Goal: Transaction & Acquisition: Purchase product/service

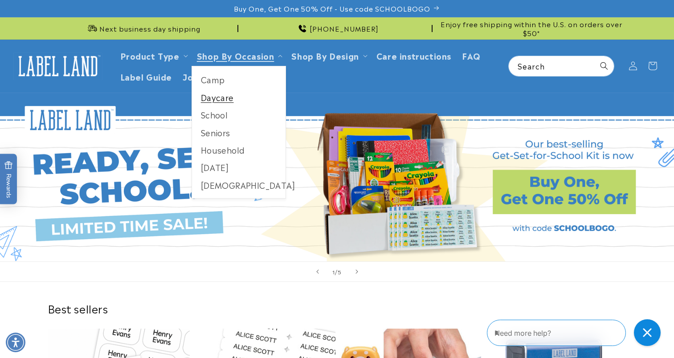
click at [210, 100] on link "Daycare" at bounding box center [239, 97] width 94 height 17
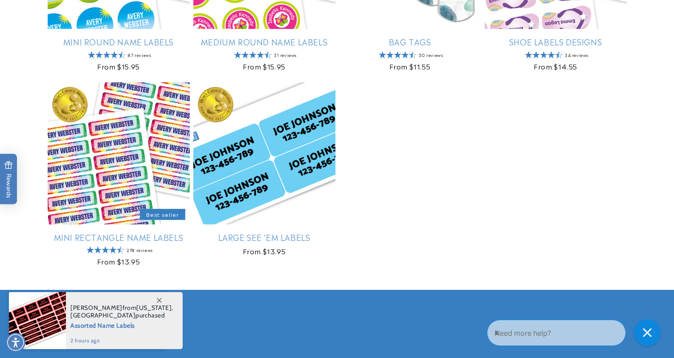
scroll to position [517, 0]
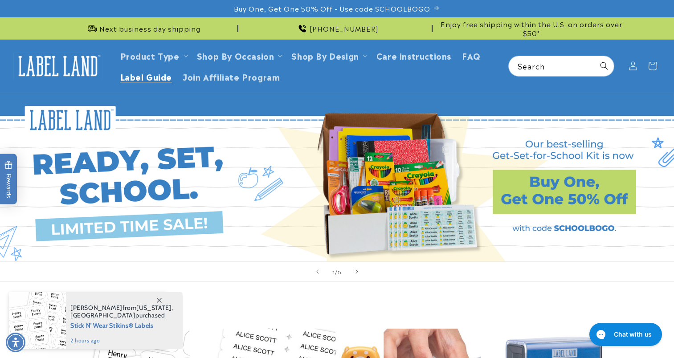
click at [168, 77] on span "Label Guide" at bounding box center [146, 76] width 52 height 10
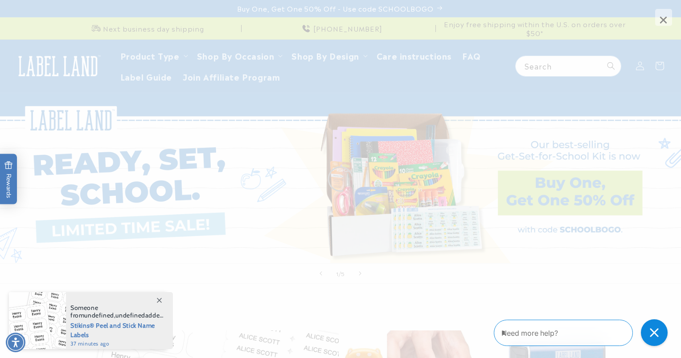
click at [665, 12] on span "×" at bounding box center [663, 17] width 17 height 17
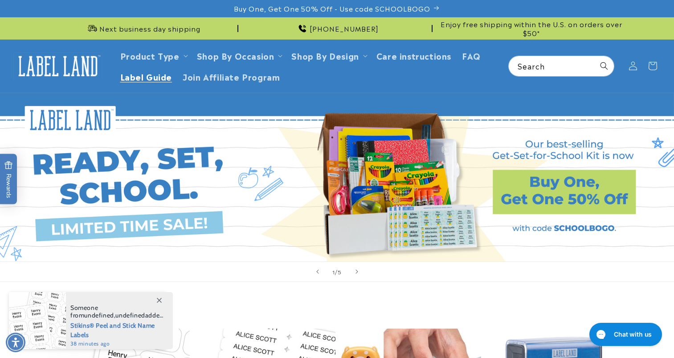
click at [159, 78] on span "Label Guide" at bounding box center [146, 76] width 52 height 10
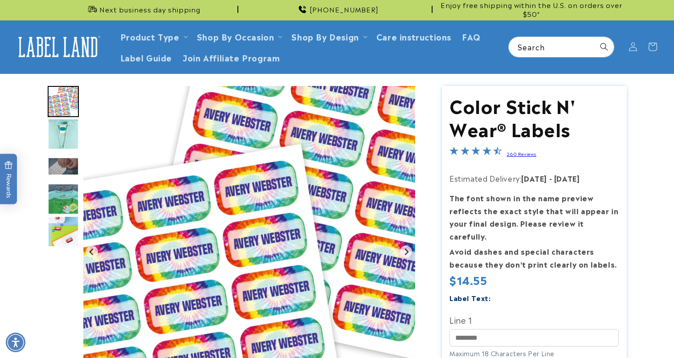
scroll to position [18, 0]
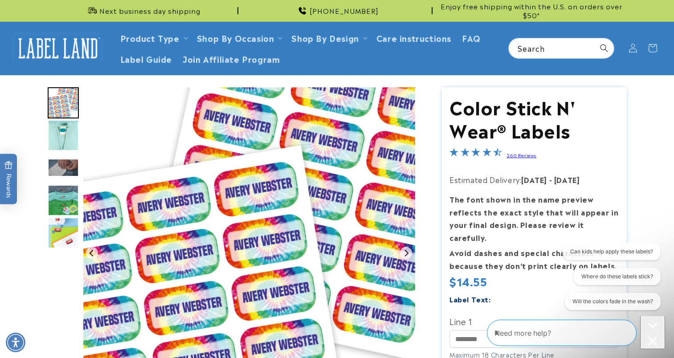
click at [62, 135] on img "Go to slide 2" at bounding box center [63, 135] width 31 height 31
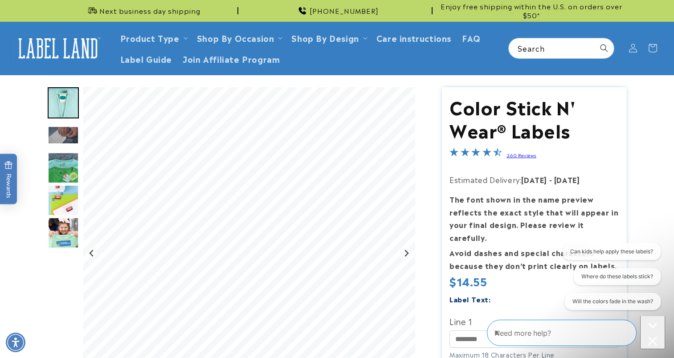
click at [62, 135] on img "Go to slide 3" at bounding box center [63, 135] width 31 height 18
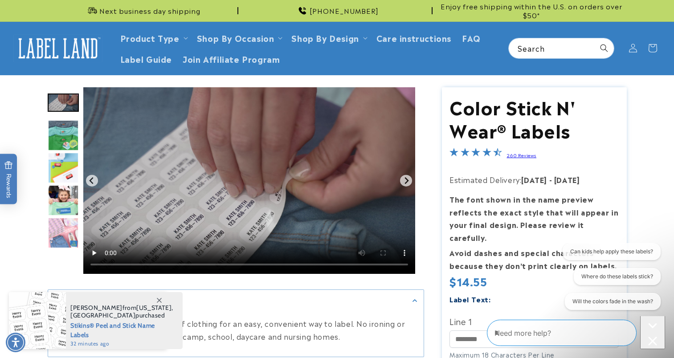
click at [159, 298] on icon at bounding box center [159, 300] width 5 height 5
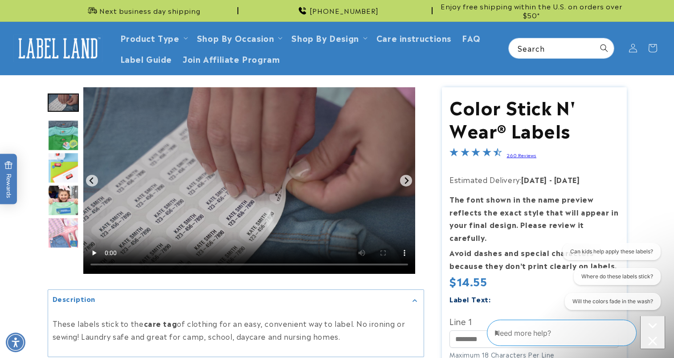
click at [66, 134] on img "Go to slide 4" at bounding box center [63, 135] width 31 height 31
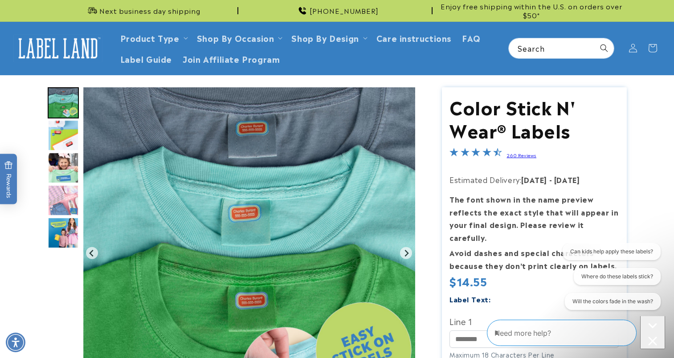
click at [66, 134] on img "Go to slide 5" at bounding box center [63, 135] width 31 height 31
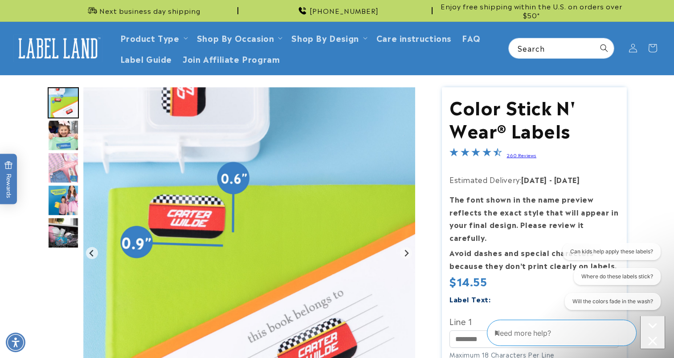
click at [66, 134] on img "Go to slide 6" at bounding box center [63, 135] width 31 height 31
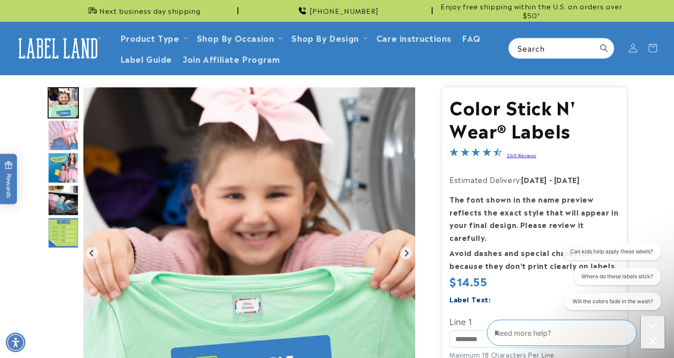
click at [66, 134] on img "Go to slide 7" at bounding box center [63, 135] width 31 height 31
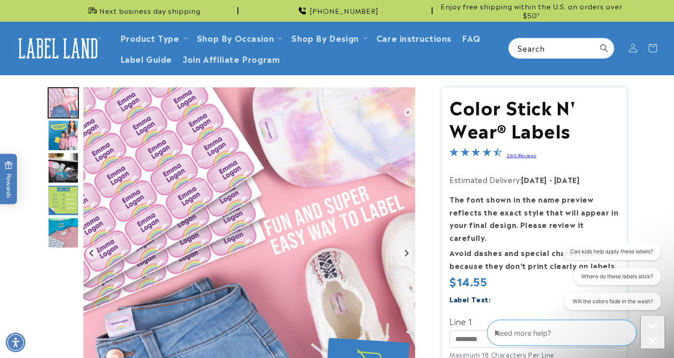
click at [66, 134] on img "Go to slide 8" at bounding box center [63, 135] width 31 height 31
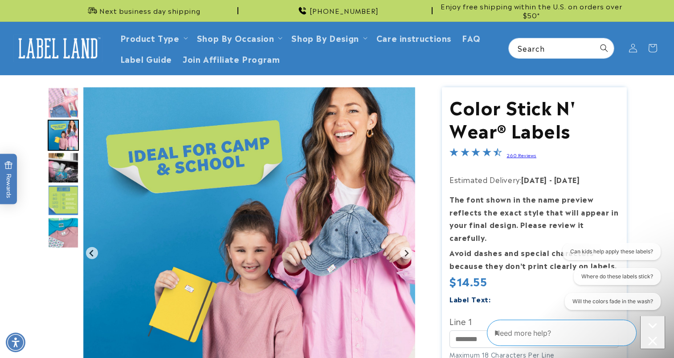
click at [65, 170] on img "Go to slide 9" at bounding box center [63, 167] width 31 height 31
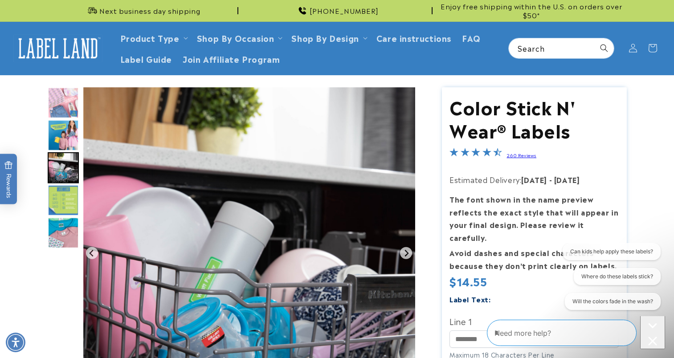
scroll to position [36, 0]
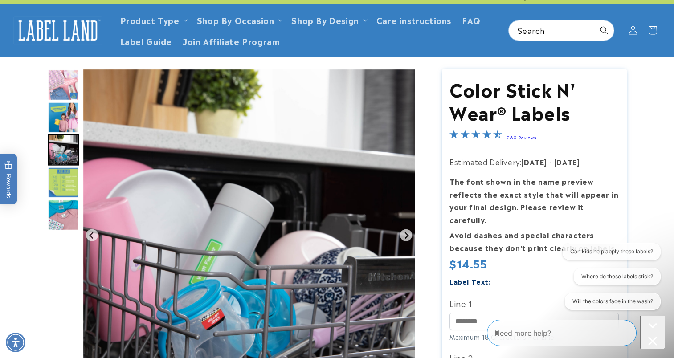
click at [65, 170] on img "Go to slide 10" at bounding box center [63, 182] width 31 height 31
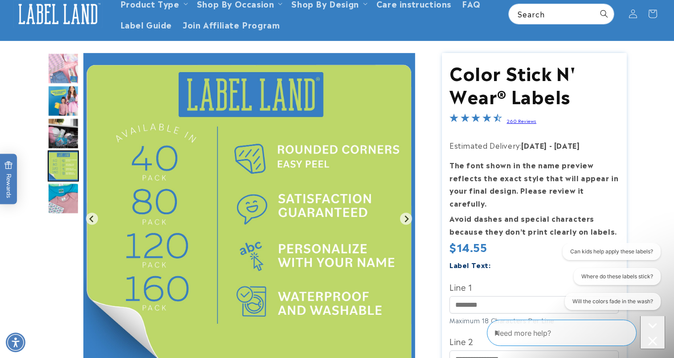
scroll to position [53, 0]
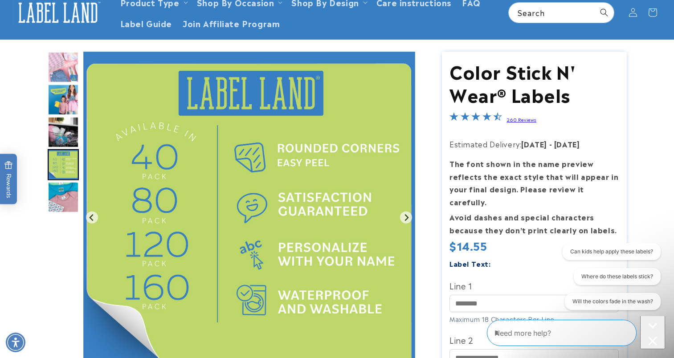
click at [63, 195] on img "Go to slide 11" at bounding box center [63, 197] width 31 height 31
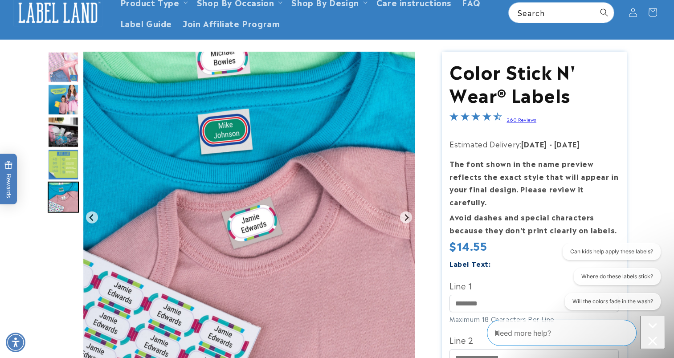
click at [63, 195] on img "Go to slide 11" at bounding box center [63, 197] width 31 height 31
click at [68, 66] on img "Go to slide 7" at bounding box center [63, 67] width 31 height 31
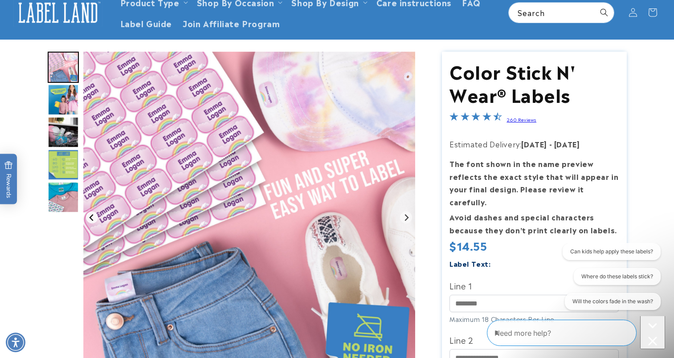
click at [89, 214] on icon "Previous slide" at bounding box center [91, 217] width 7 height 7
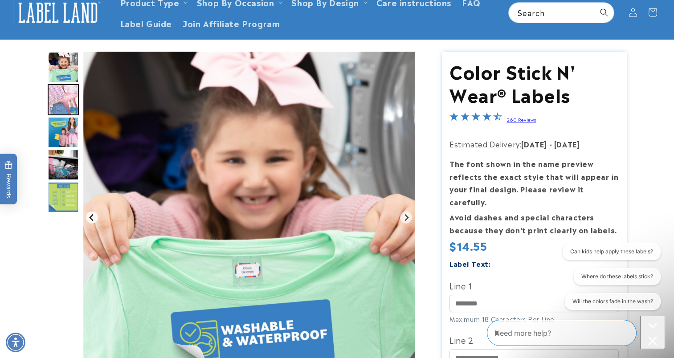
click at [89, 214] on icon "Previous slide" at bounding box center [91, 217] width 7 height 7
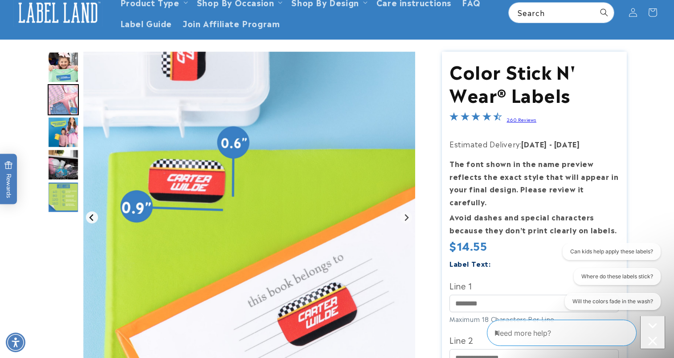
click at [89, 214] on icon "Previous slide" at bounding box center [91, 217] width 7 height 7
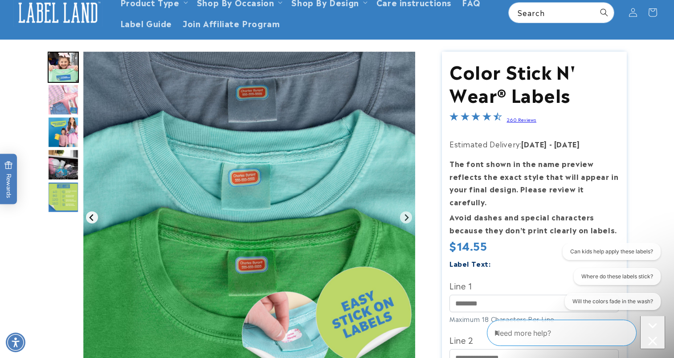
click at [89, 214] on icon "Previous slide" at bounding box center [91, 217] width 7 height 7
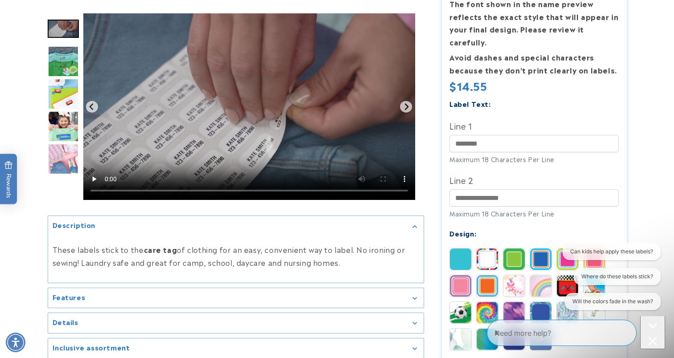
scroll to position [215, 0]
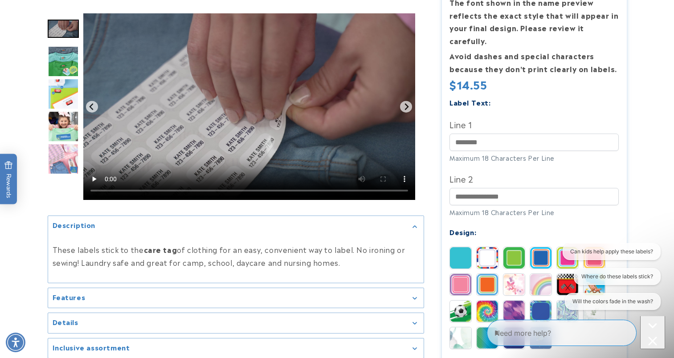
click at [0, 274] on product-info at bounding box center [337, 276] width 674 height 797
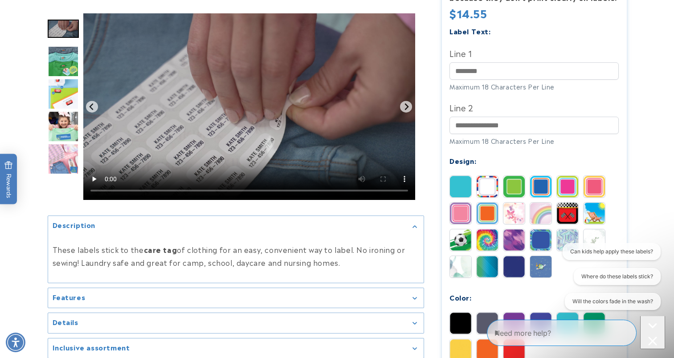
scroll to position [304, 0]
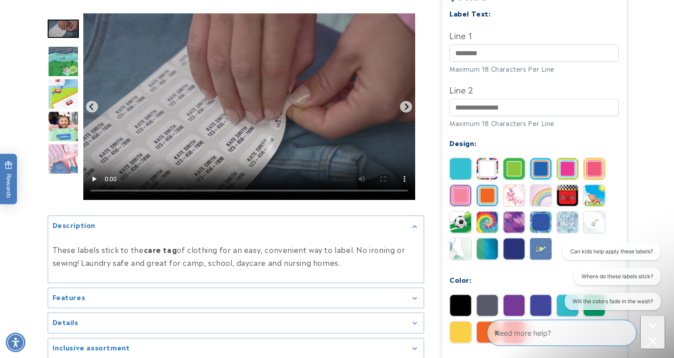
click at [0, 274] on product-info at bounding box center [337, 187] width 674 height 797
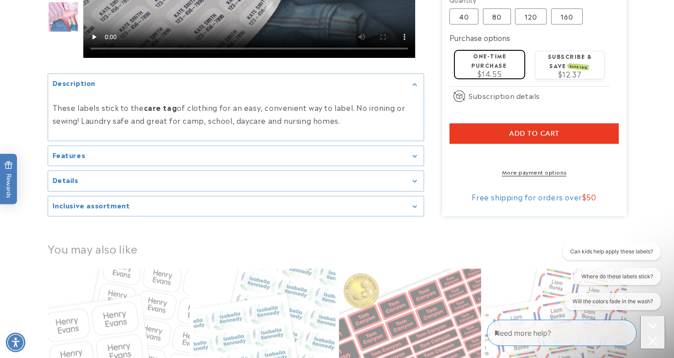
scroll to position [678, 0]
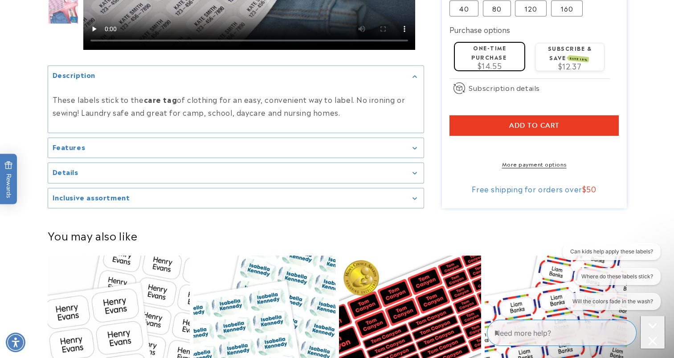
click at [176, 144] on div "Features" at bounding box center [236, 147] width 367 height 7
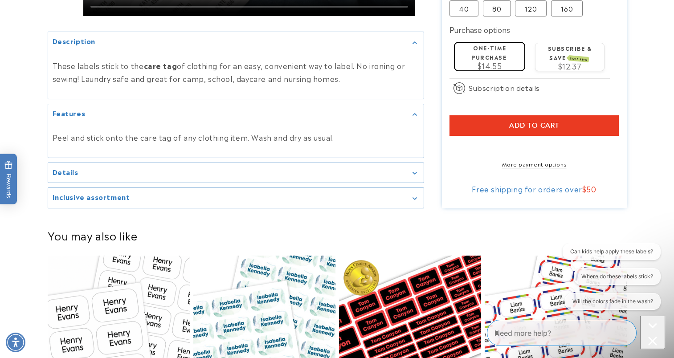
click at [180, 163] on summary "Details" at bounding box center [236, 173] width 376 height 20
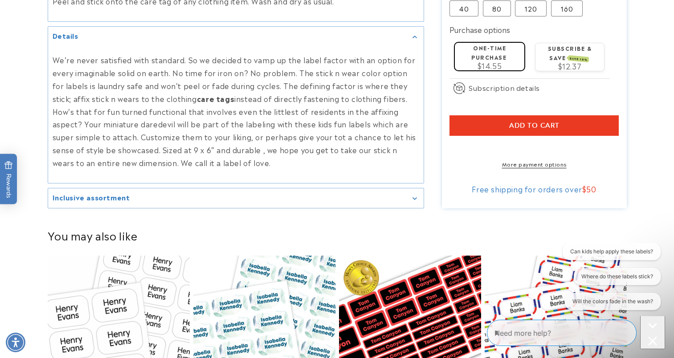
click at [263, 197] on summary "Inclusive assortment" at bounding box center [236, 198] width 376 height 20
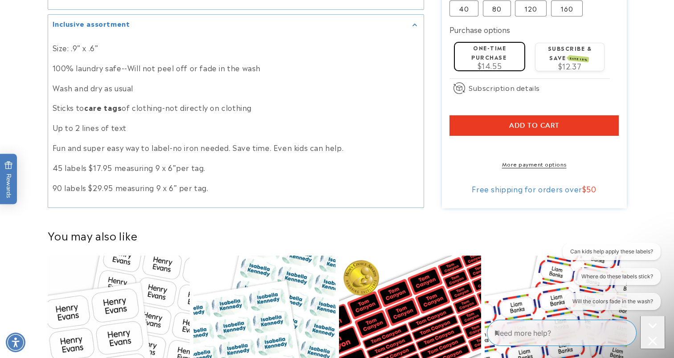
click at [415, 21] on div "Inclusive assortment" at bounding box center [236, 24] width 367 height 7
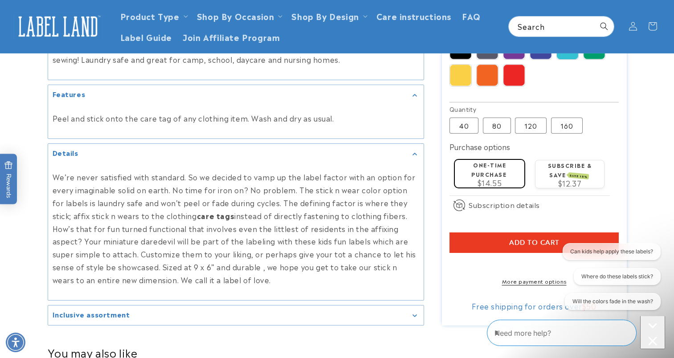
scroll to position [457, 0]
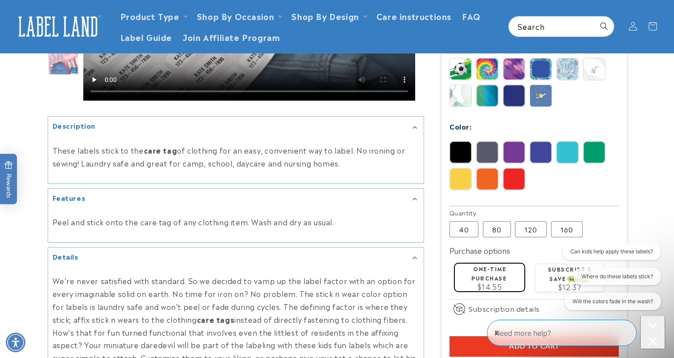
click at [412, 254] on div "Details" at bounding box center [236, 257] width 367 height 7
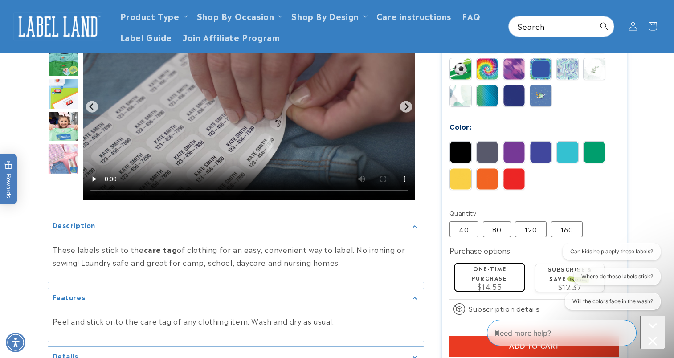
click at [415, 225] on div "Description" at bounding box center [236, 226] width 367 height 7
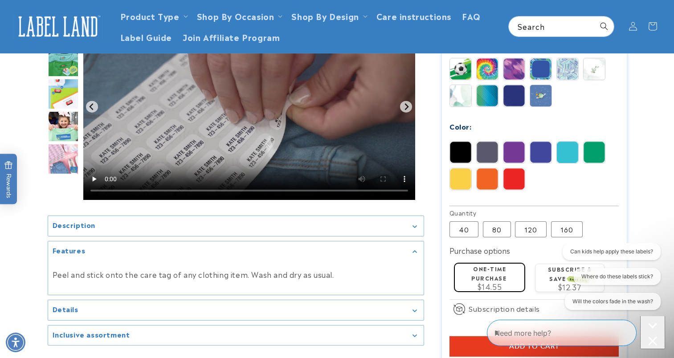
click at [410, 249] on div "Features" at bounding box center [236, 251] width 367 height 7
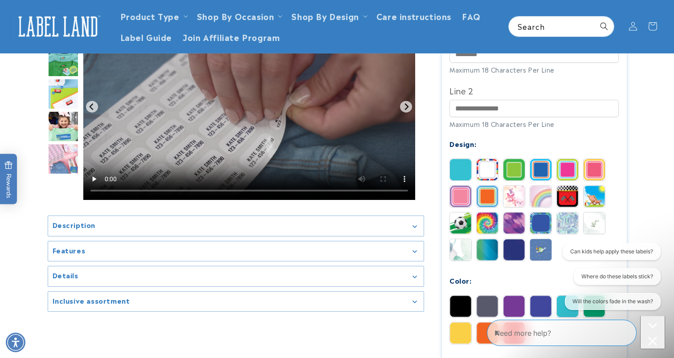
scroll to position [298, 0]
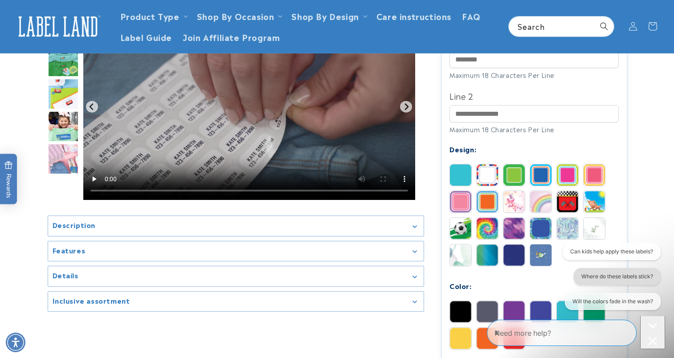
click at [641, 275] on button "Where do these labels stick?" at bounding box center [617, 276] width 87 height 17
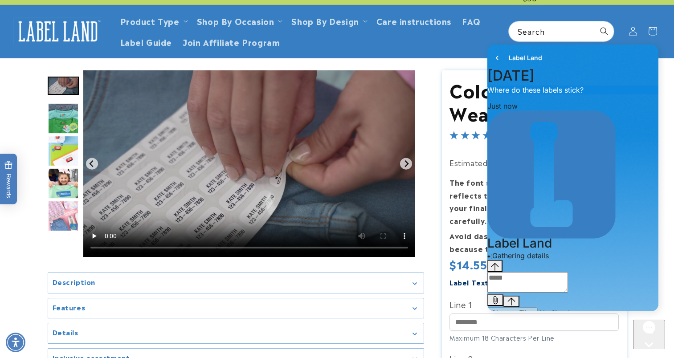
scroll to position [0, 0]
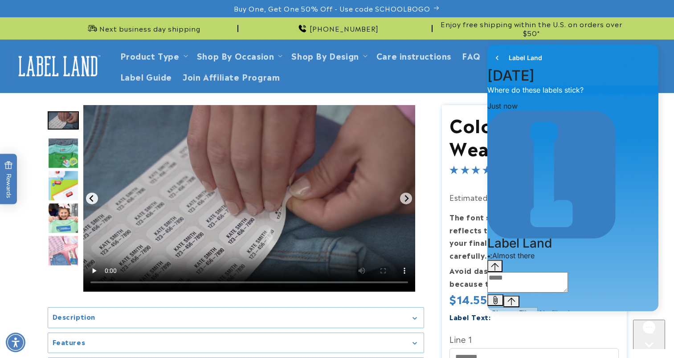
click at [93, 195] on icon "Previous slide" at bounding box center [91, 198] width 7 height 7
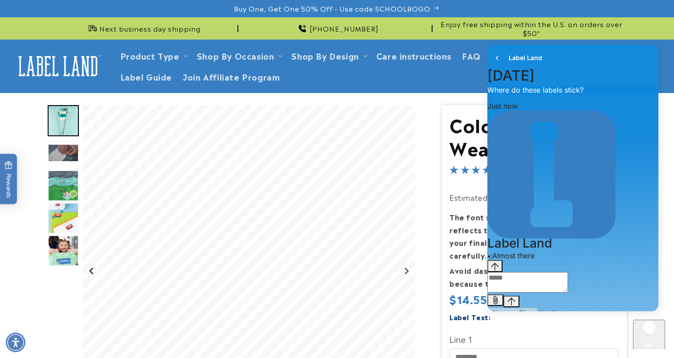
click at [91, 270] on icon "Previous slide" at bounding box center [92, 271] width 4 height 7
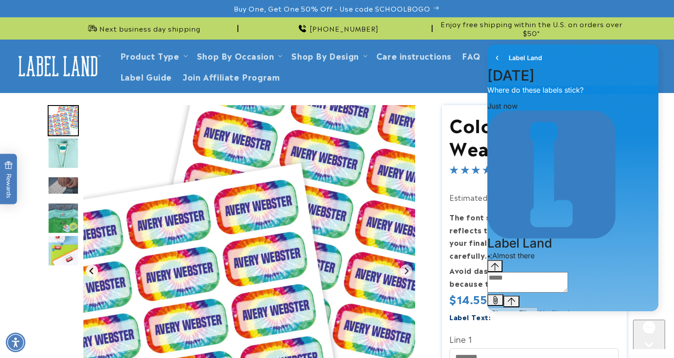
click at [92, 273] on icon "Go to last slide" at bounding box center [92, 271] width 4 height 7
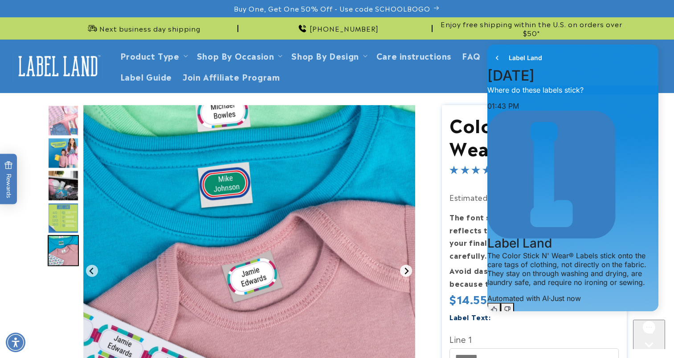
click at [404, 269] on icon "Go to first slide" at bounding box center [406, 270] width 7 height 7
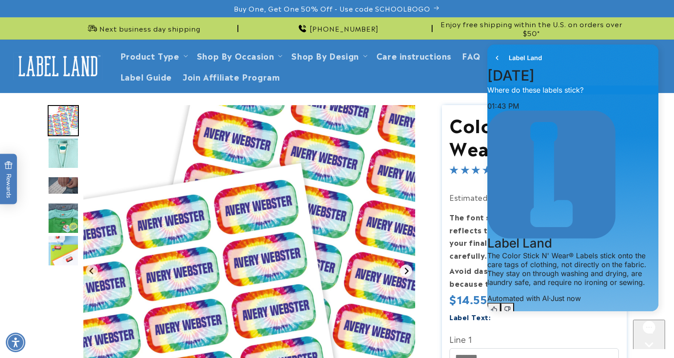
click at [404, 269] on icon "Next slide" at bounding box center [406, 270] width 7 height 7
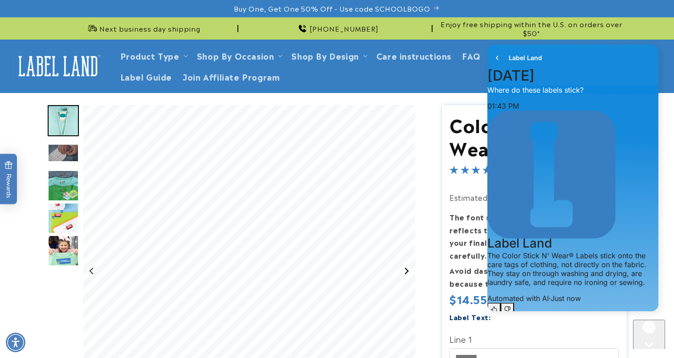
click at [404, 269] on icon "Next slide" at bounding box center [406, 270] width 7 height 7
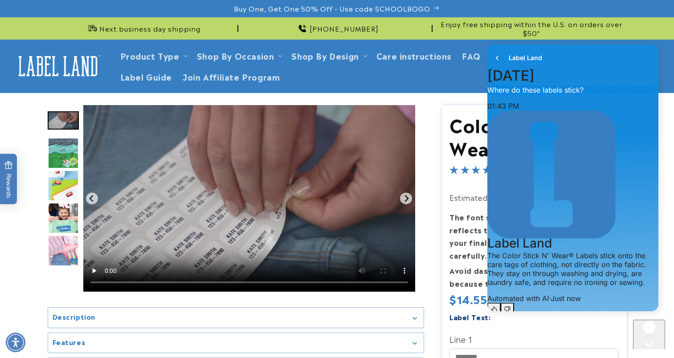
click at [238, 231] on video "Gallery Viewer" at bounding box center [249, 198] width 332 height 187
click at [554, 327] on textarea "live chat message input" at bounding box center [527, 337] width 81 height 20
type textarea "**********"
click at [496, 57] on icon "go to home page" at bounding box center [497, 58] width 9 height 11
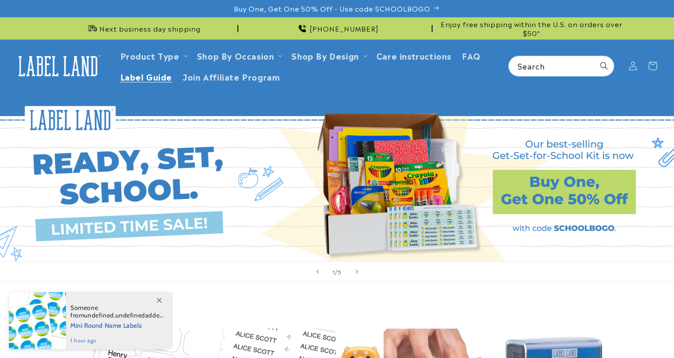
click at [142, 76] on span "Label Guide" at bounding box center [146, 76] width 52 height 10
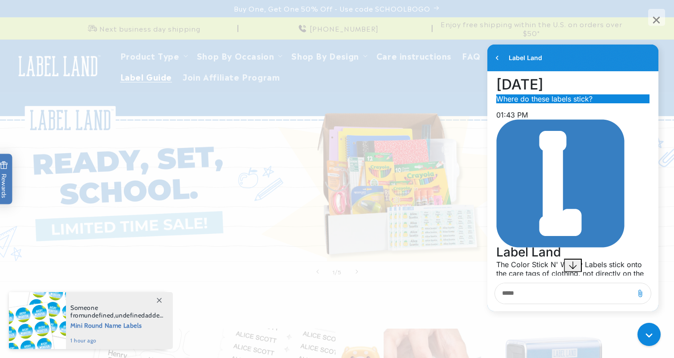
scroll to position [111, 0]
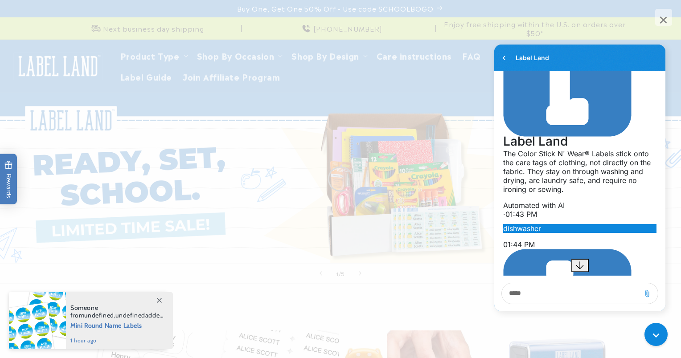
click at [663, 15] on span "×" at bounding box center [663, 17] width 17 height 17
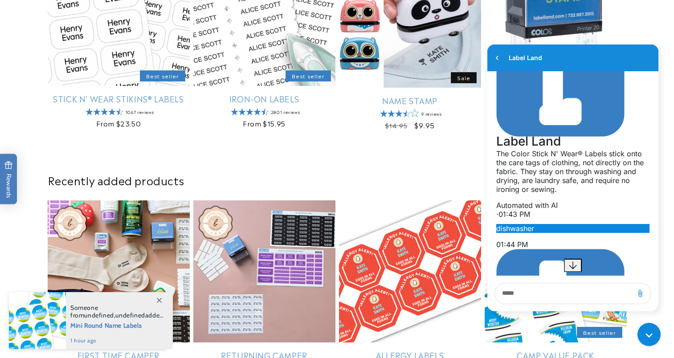
scroll to position [387, 0]
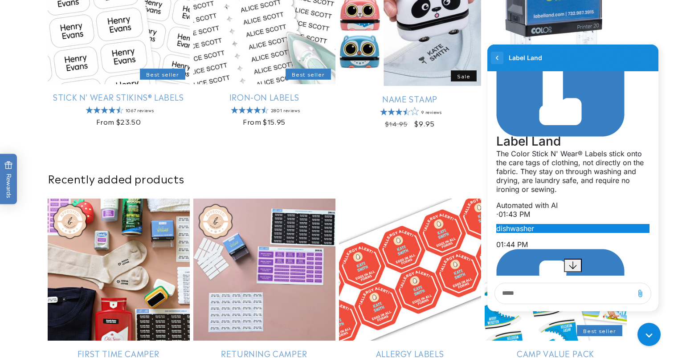
click at [499, 58] on icon "go to home page" at bounding box center [497, 58] width 9 height 11
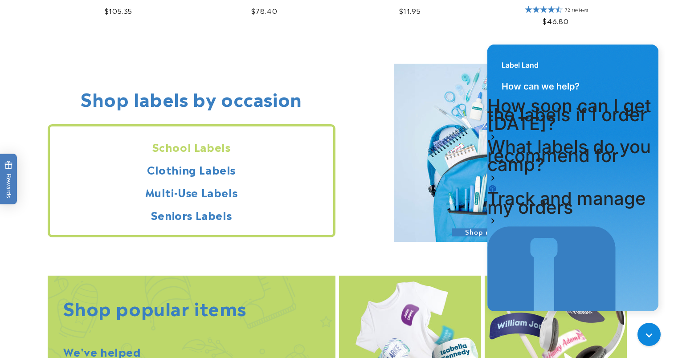
scroll to position [752, 0]
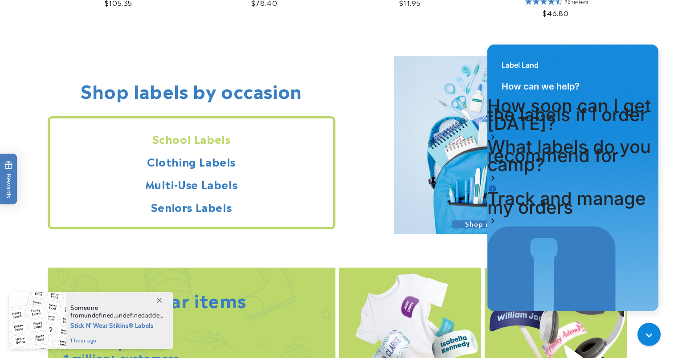
click at [207, 140] on h2 "School Labels" at bounding box center [191, 139] width 283 height 14
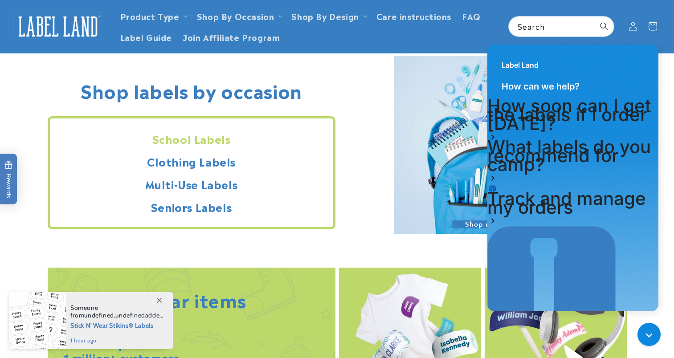
scroll to position [0, 0]
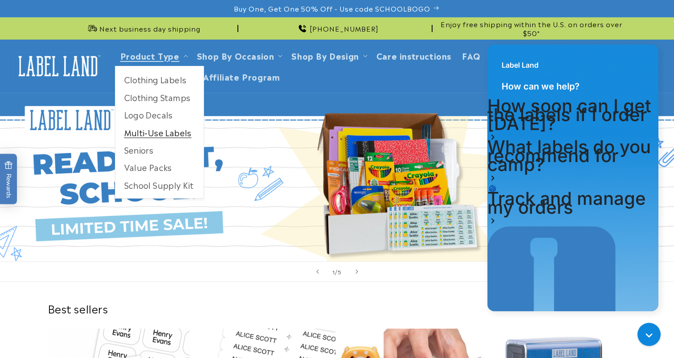
click at [160, 135] on link "Multi-Use Labels" at bounding box center [159, 132] width 88 height 17
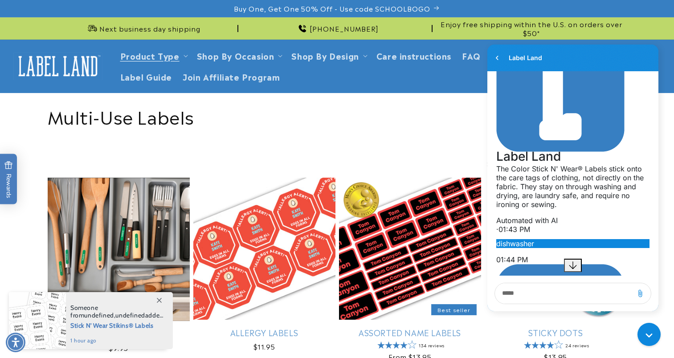
scroll to position [111, 0]
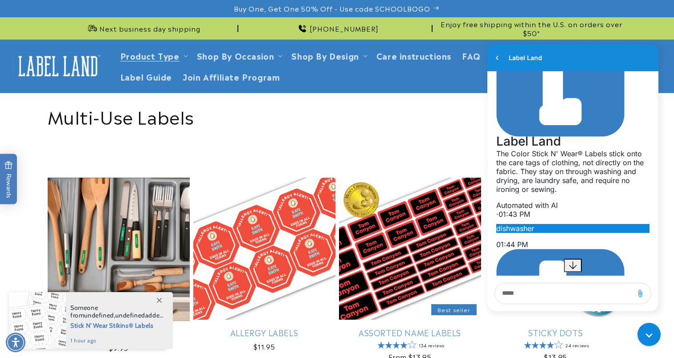
click at [412, 129] on div "Collection: Multi-Use Labels" at bounding box center [337, 115] width 579 height 45
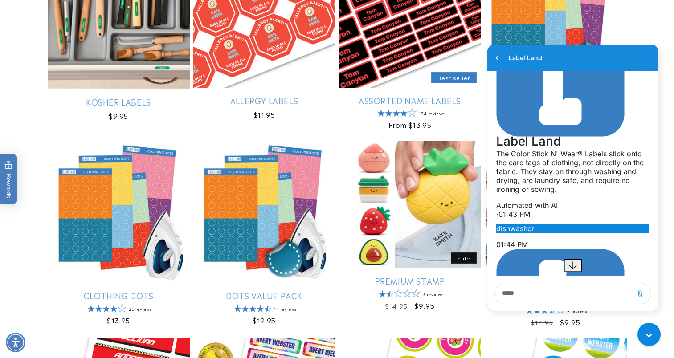
scroll to position [249, 0]
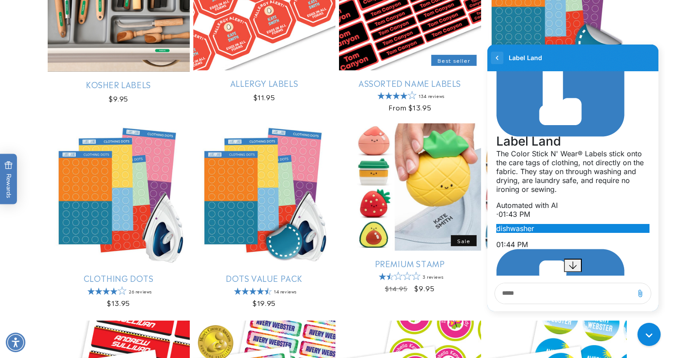
click at [499, 55] on icon "go to home page" at bounding box center [497, 58] width 9 height 11
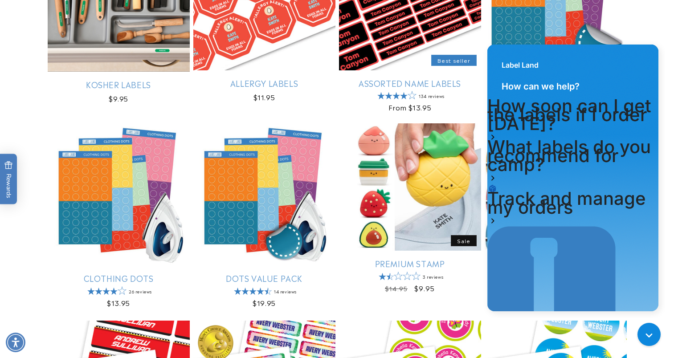
click at [617, 68] on div "Label Land" at bounding box center [572, 61] width 171 height 32
drag, startPoint x: 617, startPoint y: 68, endPoint x: 632, endPoint y: 49, distance: 23.7
click at [632, 49] on div "Label Land" at bounding box center [572, 61] width 171 height 32
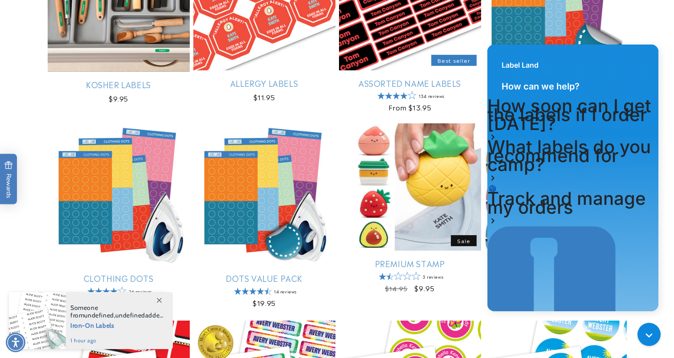
drag, startPoint x: 651, startPoint y: 54, endPoint x: 628, endPoint y: 59, distance: 23.7
click at [628, 59] on div "Label Land" at bounding box center [572, 61] width 171 height 32
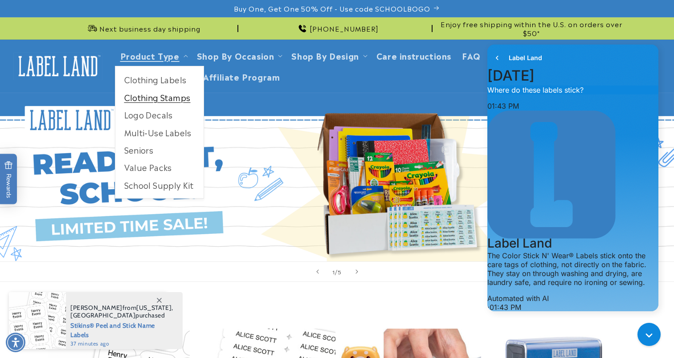
scroll to position [111, 0]
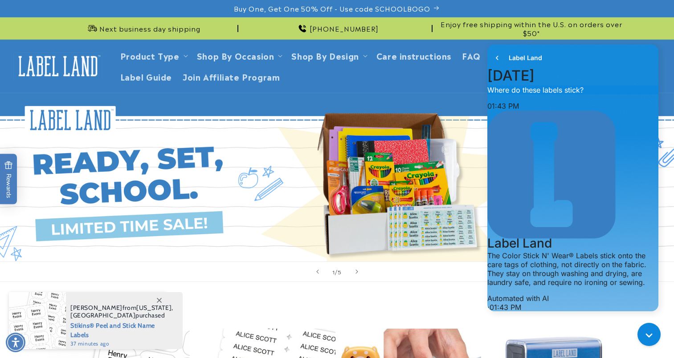
click at [651, 49] on div "Label Land" at bounding box center [572, 58] width 171 height 27
click at [519, 57] on h1 "Label Land" at bounding box center [525, 57] width 33 height 9
click at [651, 332] on icon "Gorgias live chat" at bounding box center [651, 336] width 10 height 10
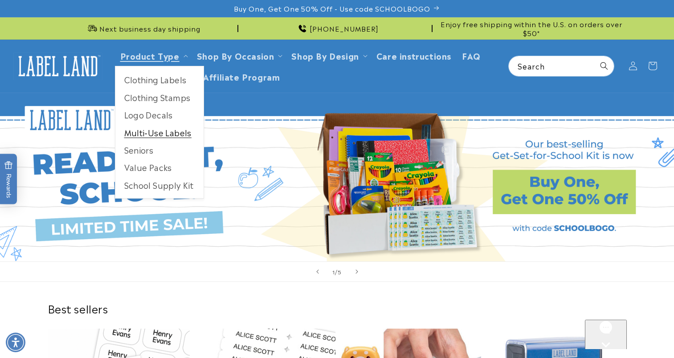
click at [159, 127] on link "Multi-Use Labels" at bounding box center [159, 132] width 88 height 17
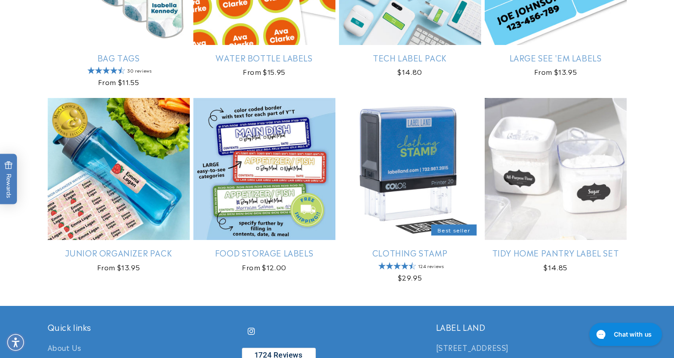
scroll to position [891, 0]
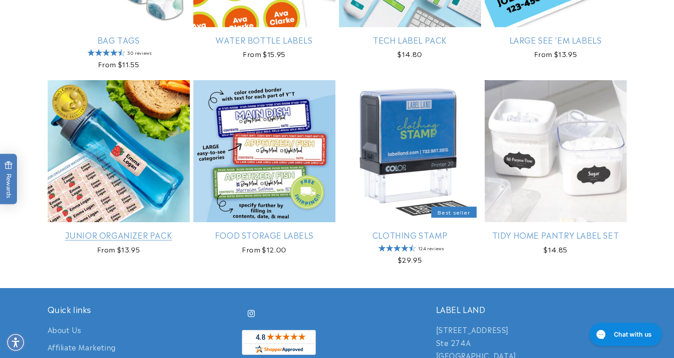
click at [140, 230] on link "Junior Organizer Pack" at bounding box center [119, 235] width 142 height 10
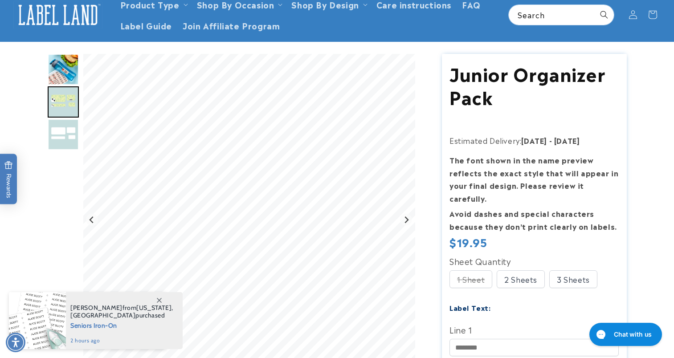
scroll to position [53, 0]
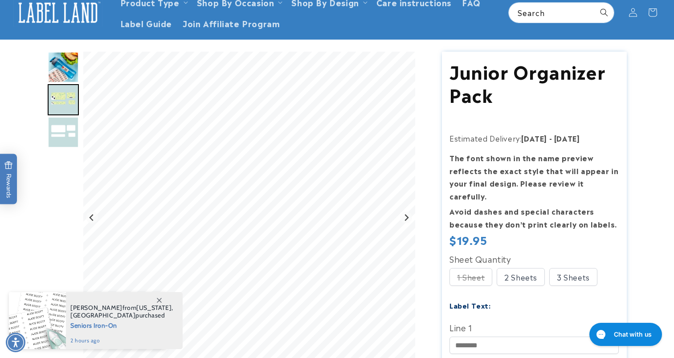
click at [66, 64] on img "Go to slide 1" at bounding box center [63, 67] width 31 height 31
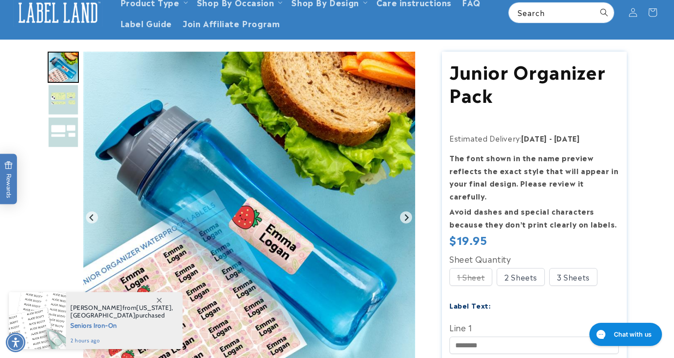
click at [61, 111] on img "Go to slide 2" at bounding box center [63, 99] width 31 height 31
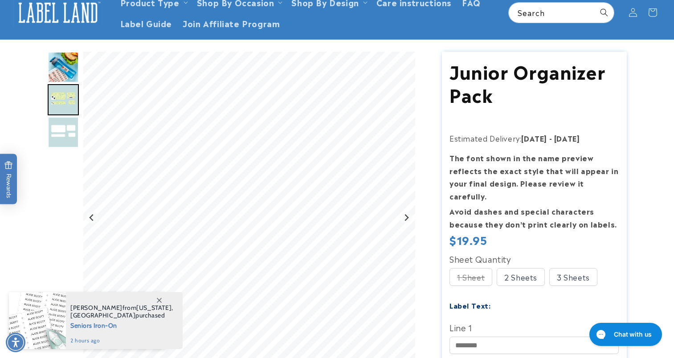
click at [64, 74] on img "Go to slide 1" at bounding box center [63, 67] width 31 height 31
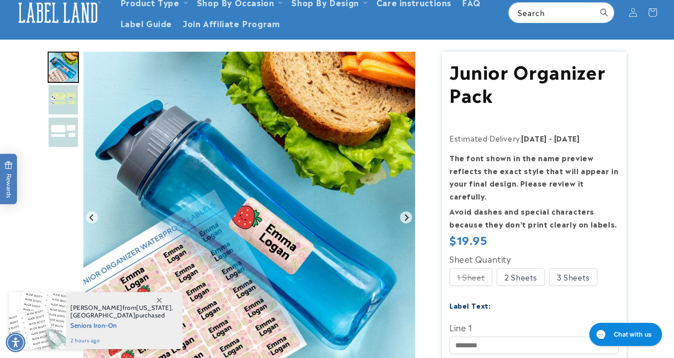
click at [55, 222] on div "Gallery Viewer" at bounding box center [63, 220] width 31 height 336
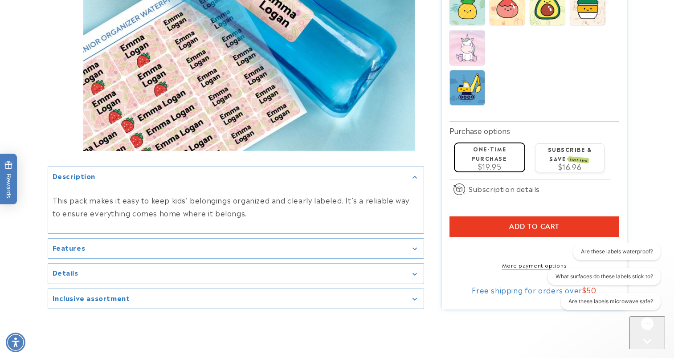
scroll to position [641, 0]
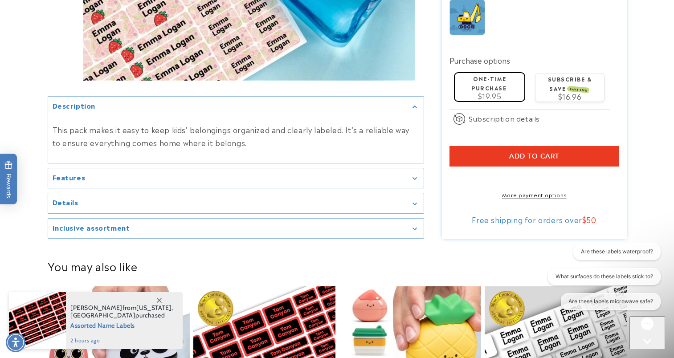
click at [82, 175] on h2 "Features" at bounding box center [69, 177] width 33 height 9
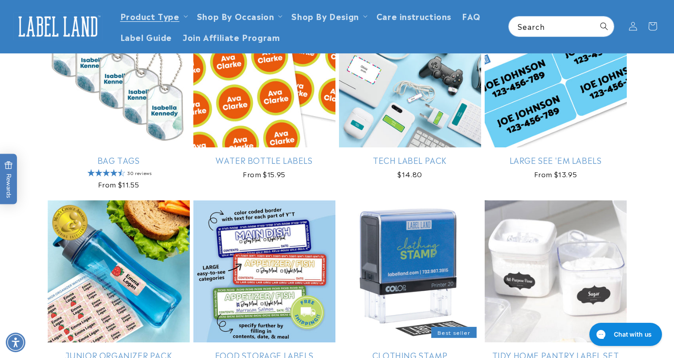
scroll to position [659, 0]
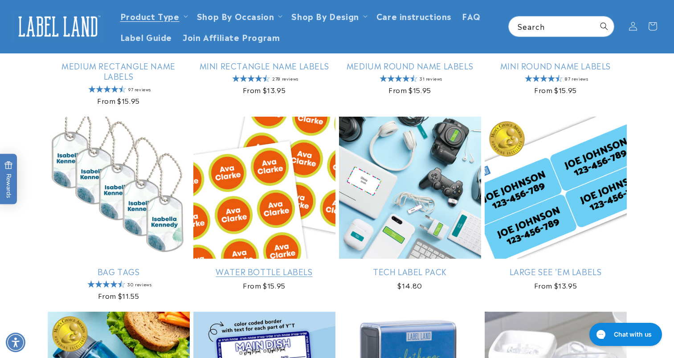
click at [271, 266] on link "Water Bottle Labels" at bounding box center [264, 271] width 142 height 10
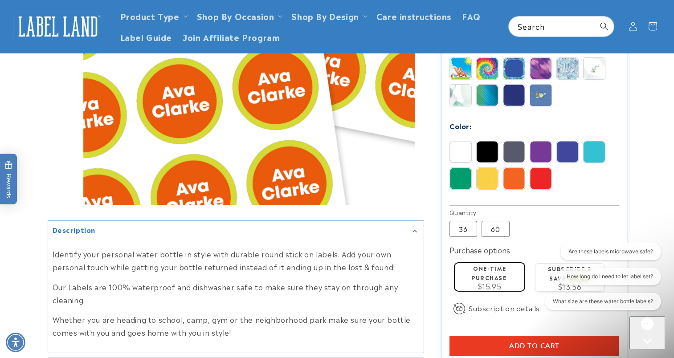
scroll to position [428, 0]
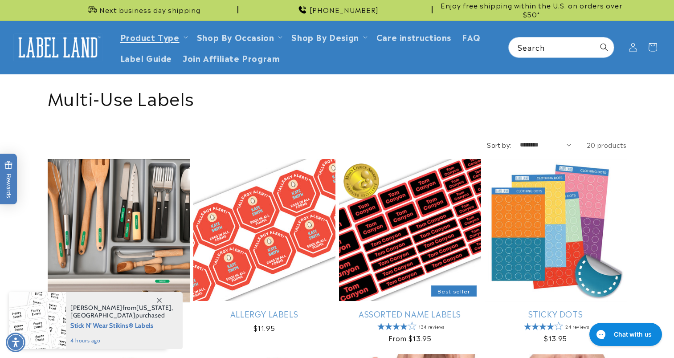
scroll to position [18, 0]
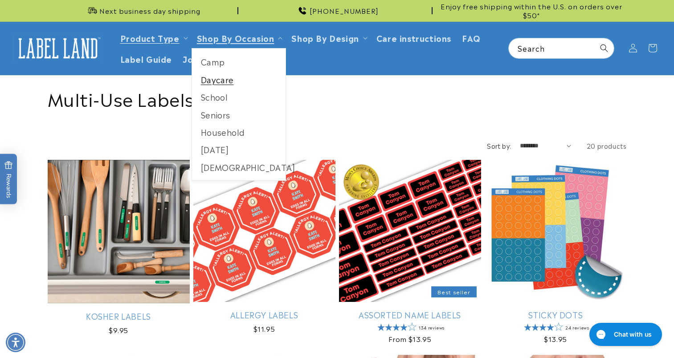
click at [221, 78] on link "Daycare" at bounding box center [239, 79] width 94 height 17
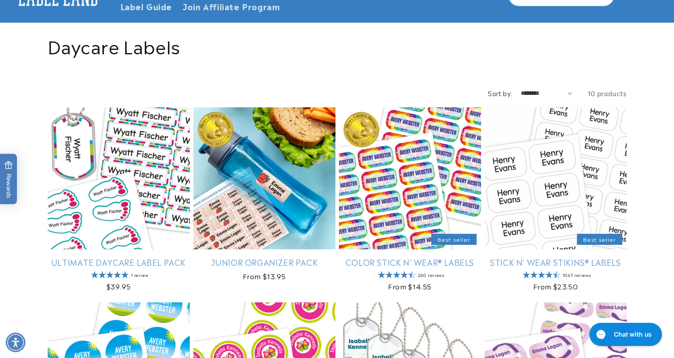
scroll to position [89, 0]
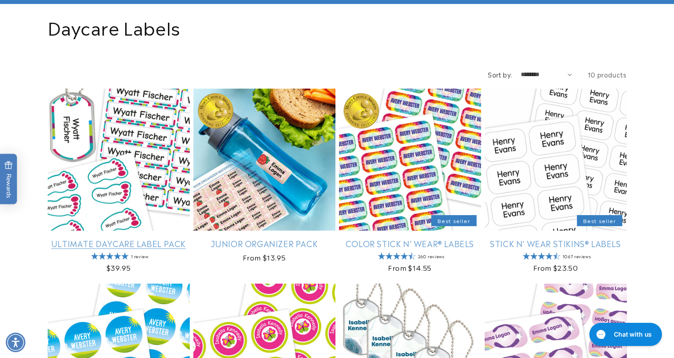
click at [116, 238] on link "Ultimate Daycare Label Pack" at bounding box center [119, 243] width 142 height 10
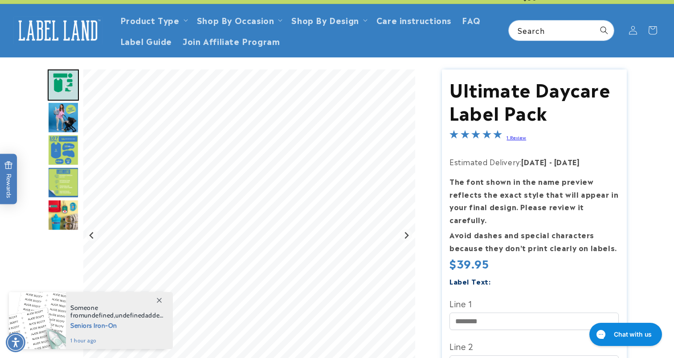
scroll to position [53, 0]
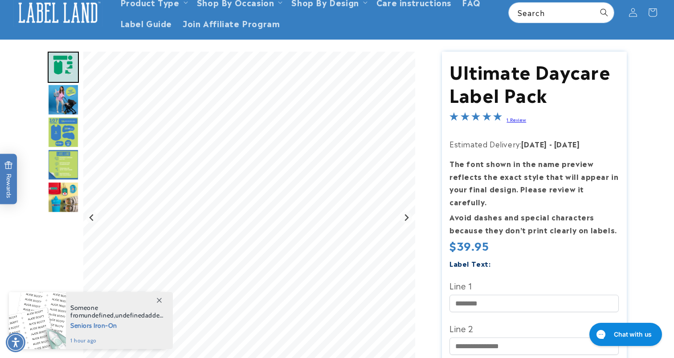
click at [62, 90] on img "Go to slide 3" at bounding box center [63, 99] width 31 height 31
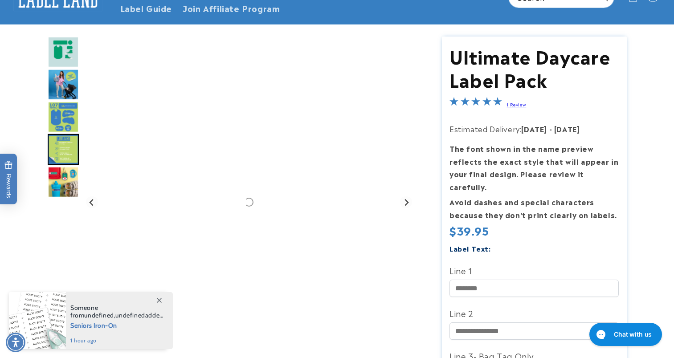
scroll to position [71, 0]
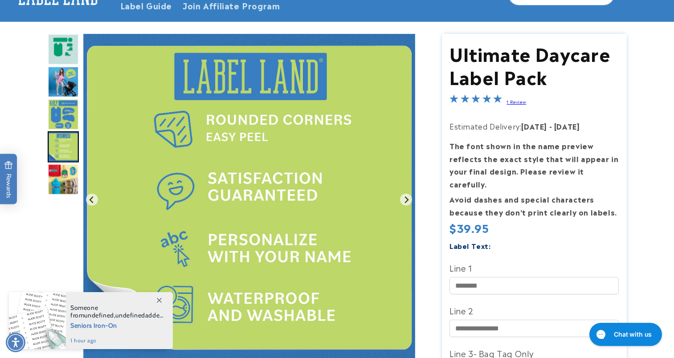
click at [63, 116] on img "Go to slide 4" at bounding box center [63, 114] width 31 height 31
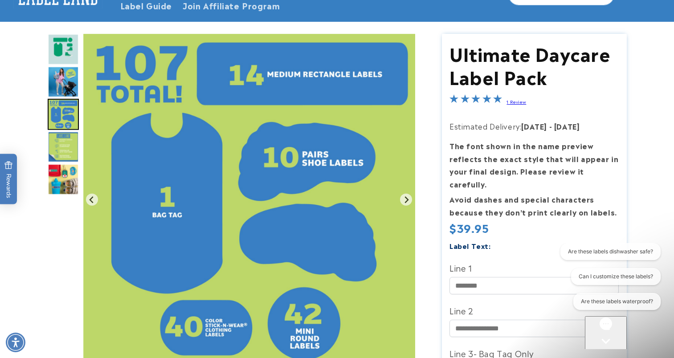
scroll to position [0, 0]
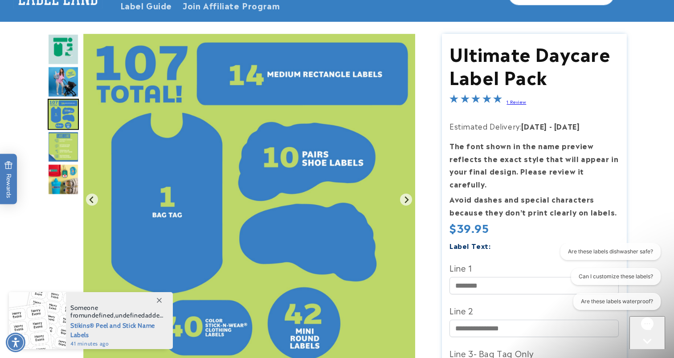
click at [58, 138] on img "Go to slide 5" at bounding box center [63, 146] width 31 height 31
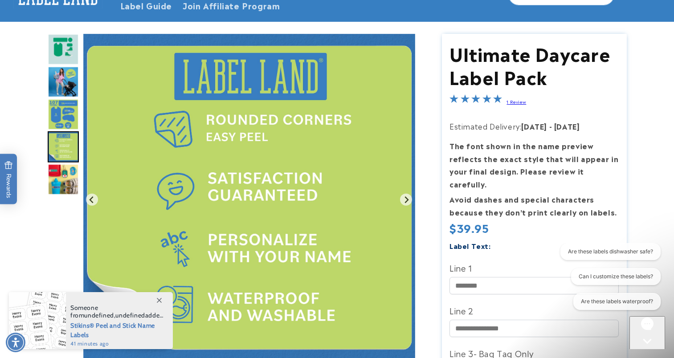
click at [56, 172] on img "Go to slide 6" at bounding box center [63, 179] width 31 height 31
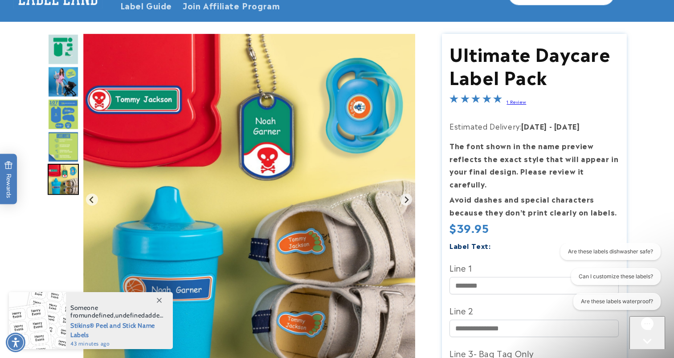
click at [68, 102] on img "Go to slide 4" at bounding box center [63, 114] width 31 height 31
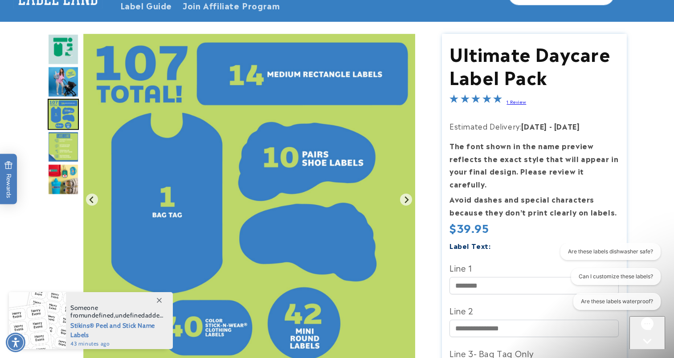
click at [59, 169] on img "Go to slide 6" at bounding box center [63, 179] width 31 height 31
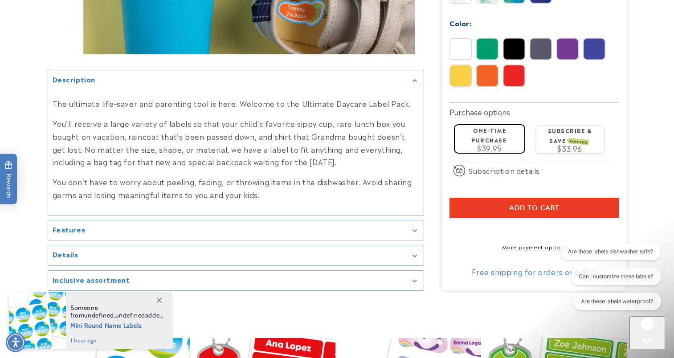
scroll to position [624, 0]
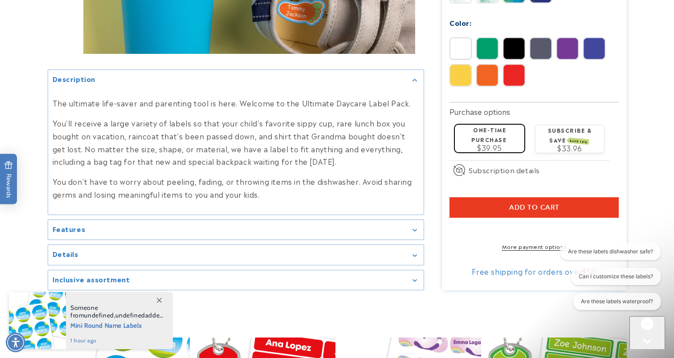
click at [55, 230] on h2 "Features" at bounding box center [69, 229] width 33 height 9
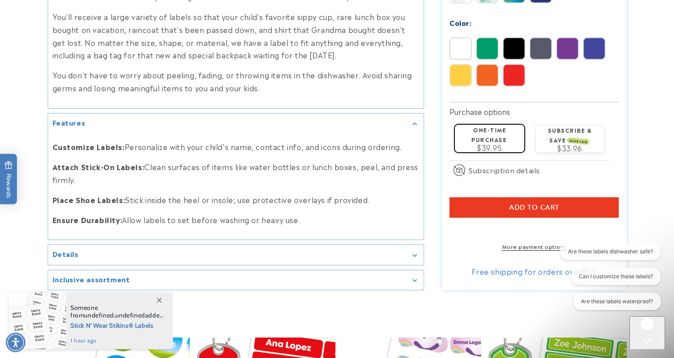
click at [72, 260] on summary "Details" at bounding box center [236, 255] width 376 height 20
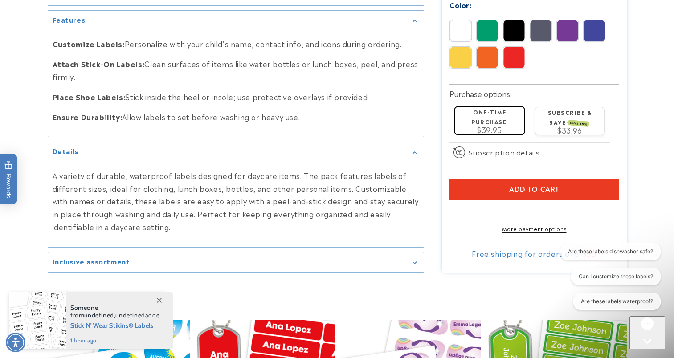
scroll to position [659, 0]
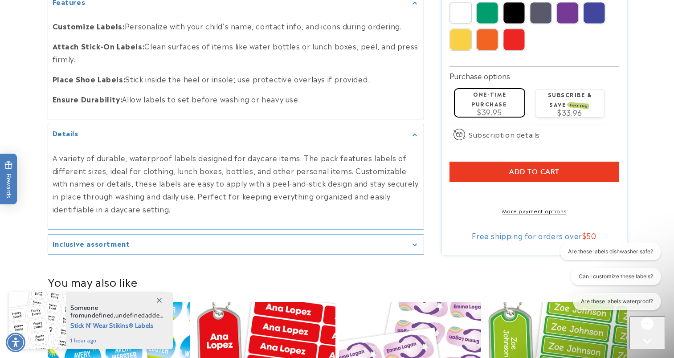
click at [102, 244] on h2 "Inclusive assortment" at bounding box center [92, 243] width 78 height 9
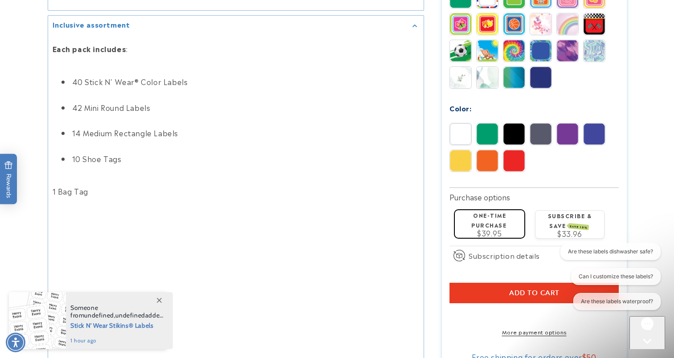
scroll to position [927, 0]
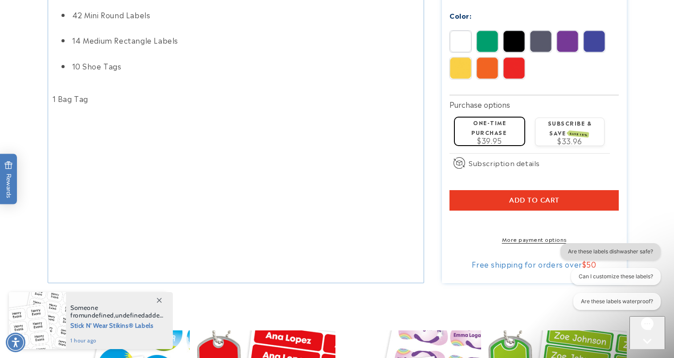
click at [644, 252] on button "Are these labels dishwasher safe?" at bounding box center [610, 251] width 100 height 17
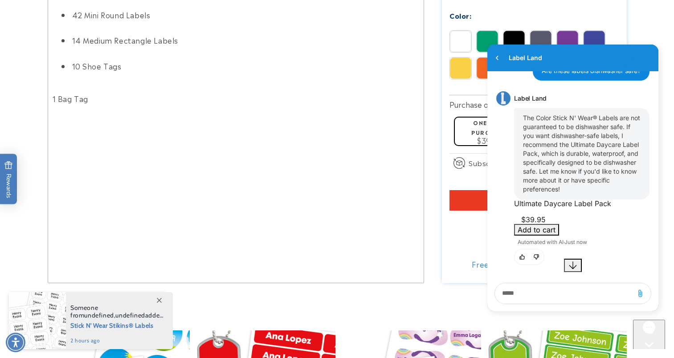
scroll to position [302, 0]
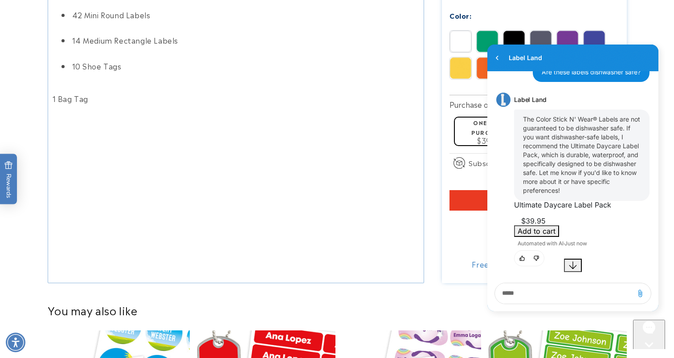
click at [652, 324] on button "Chat with us" at bounding box center [649, 353] width 32 height 66
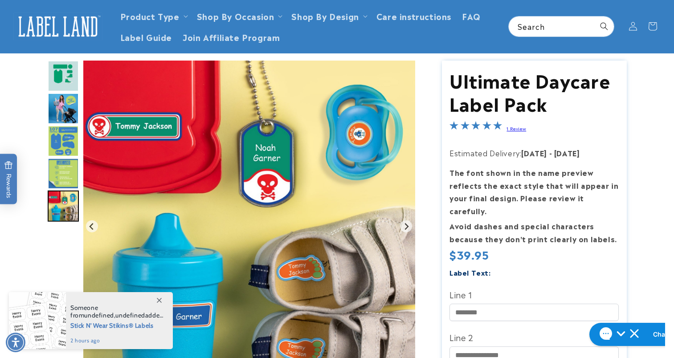
scroll to position [0, 0]
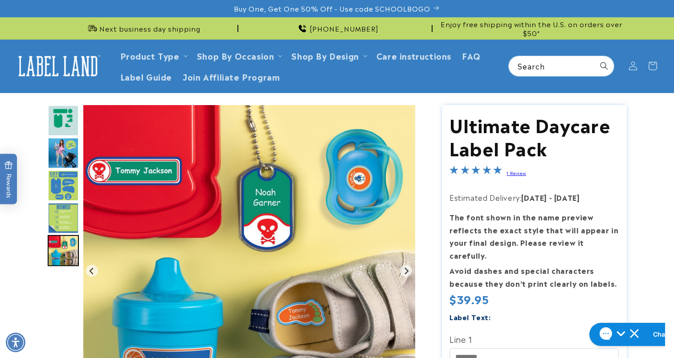
click at [69, 185] on img "Go to slide 4" at bounding box center [63, 185] width 31 height 31
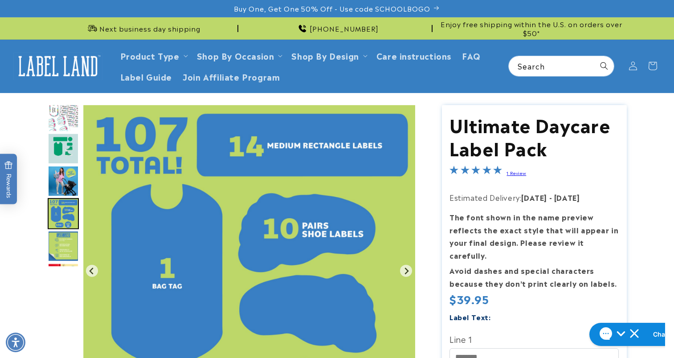
drag, startPoint x: 69, startPoint y: 185, endPoint x: 60, endPoint y: 217, distance: 33.6
click at [60, 217] on img "Go to slide 4" at bounding box center [63, 213] width 31 height 31
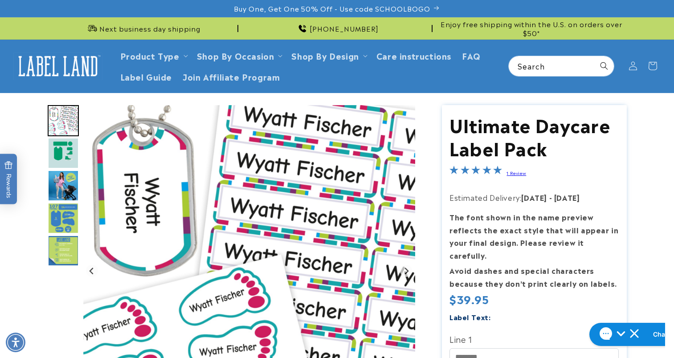
click at [63, 131] on img "Go to slide 1" at bounding box center [63, 120] width 31 height 31
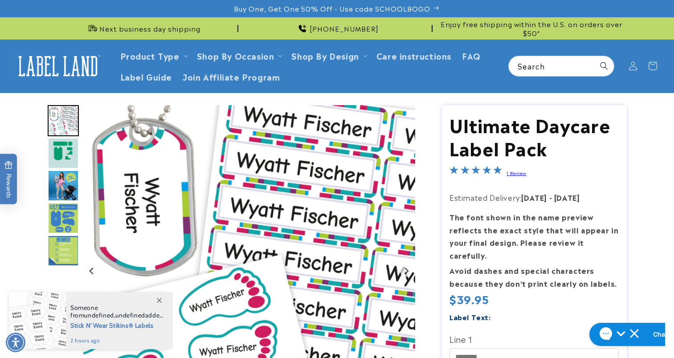
click at [62, 147] on img "Go to slide 2" at bounding box center [63, 153] width 31 height 31
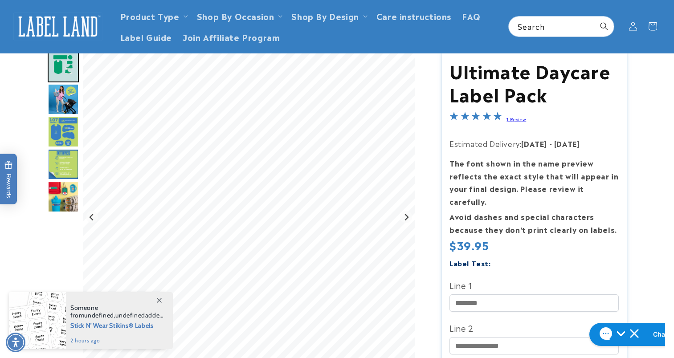
scroll to position [51, 0]
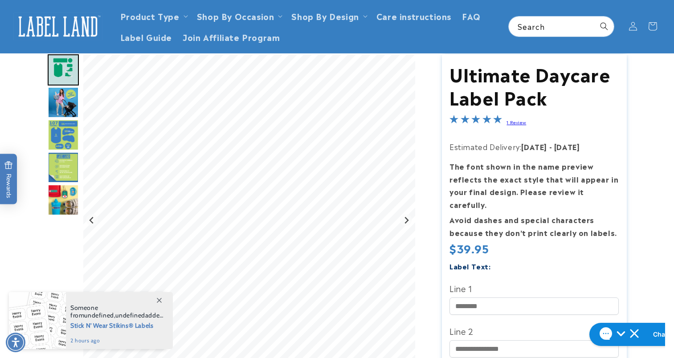
click at [57, 142] on img "Go to slide 4" at bounding box center [63, 134] width 31 height 31
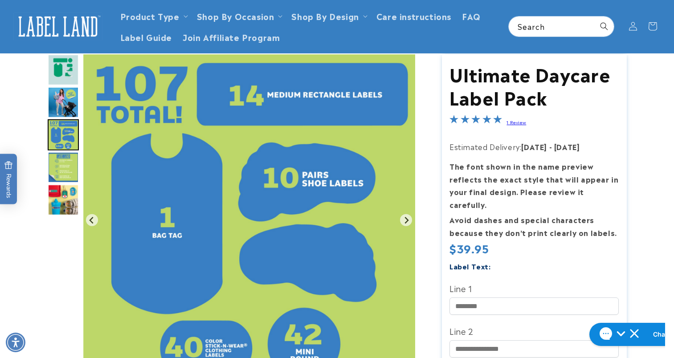
click at [59, 157] on img "Go to slide 5" at bounding box center [63, 167] width 31 height 31
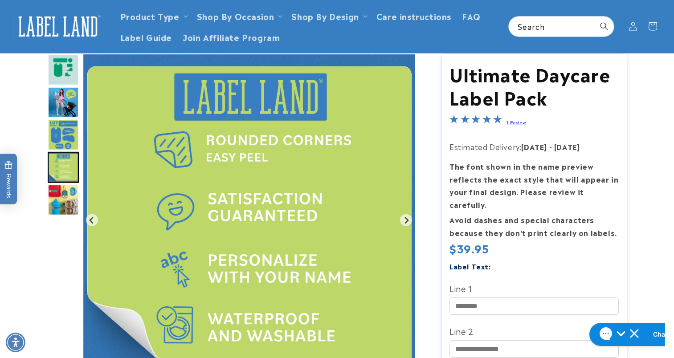
click at [63, 180] on img "Go to slide 5" at bounding box center [63, 167] width 31 height 31
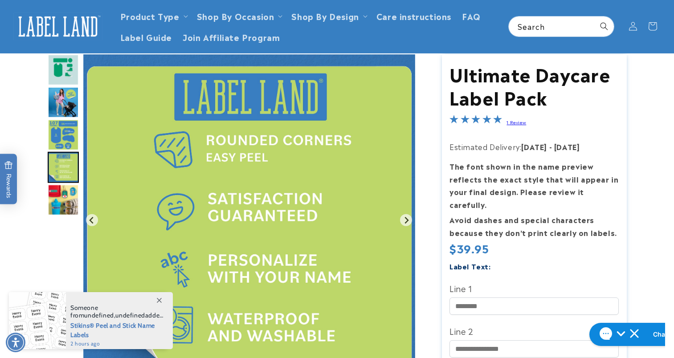
click at [62, 196] on img "Go to slide 6" at bounding box center [63, 199] width 31 height 31
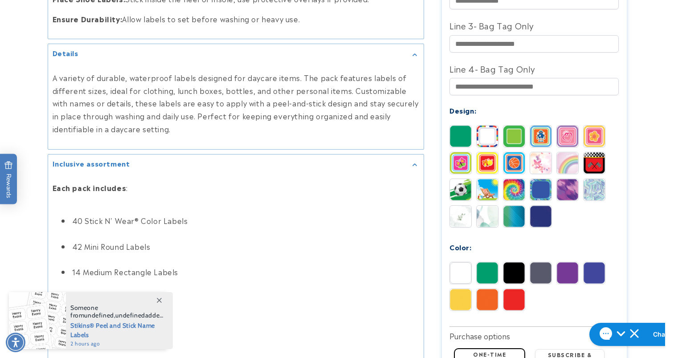
scroll to position [702, 0]
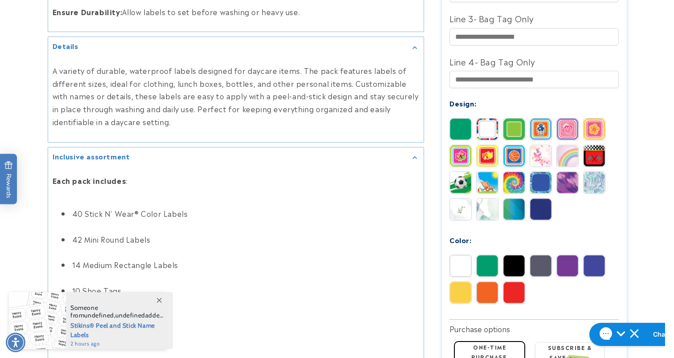
click at [488, 125] on img at bounding box center [487, 128] width 21 height 21
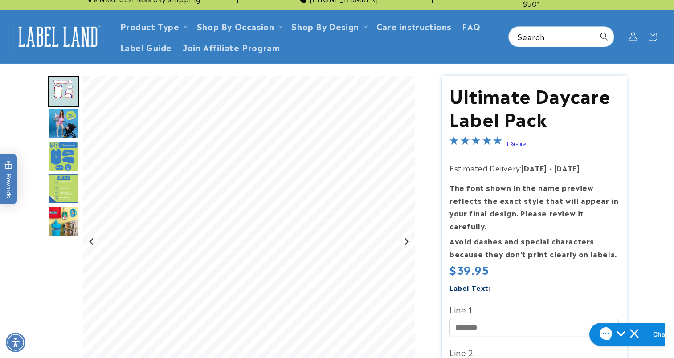
scroll to position [31, 0]
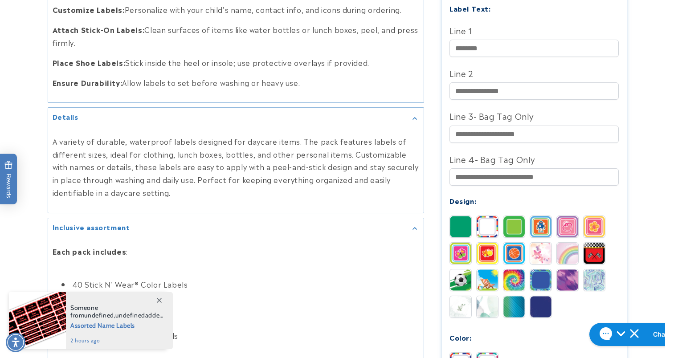
scroll to position [650, 0]
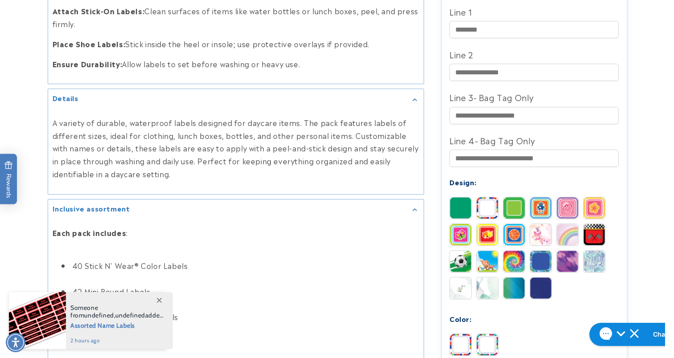
click at [506, 197] on img at bounding box center [513, 207] width 21 height 21
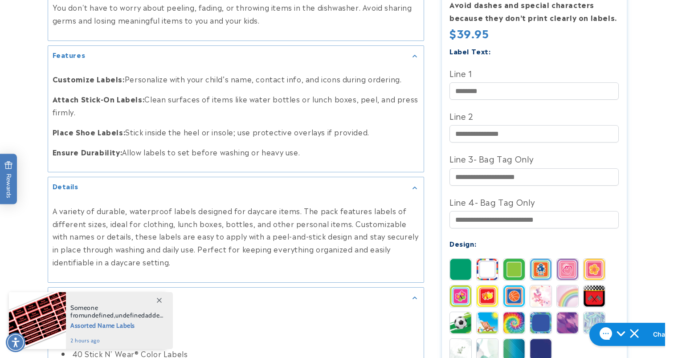
scroll to position [582, 0]
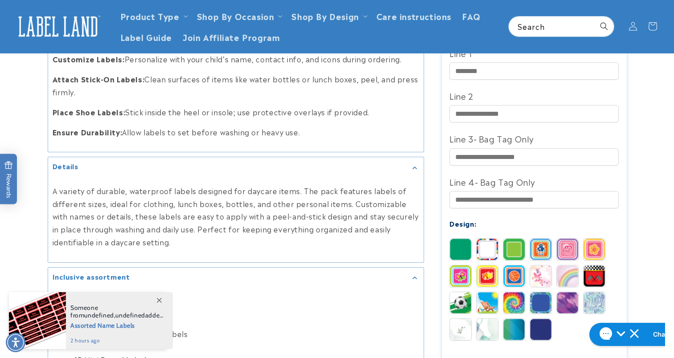
click at [490, 271] on img at bounding box center [487, 276] width 21 height 21
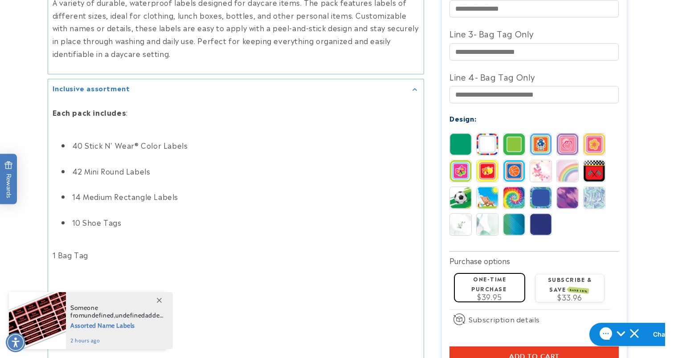
scroll to position [774, 0]
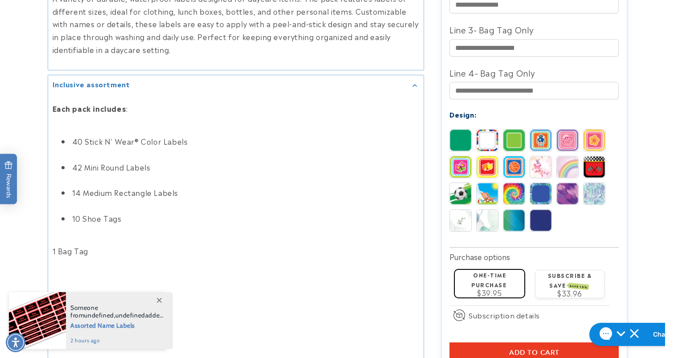
click at [521, 160] on img at bounding box center [513, 166] width 21 height 21
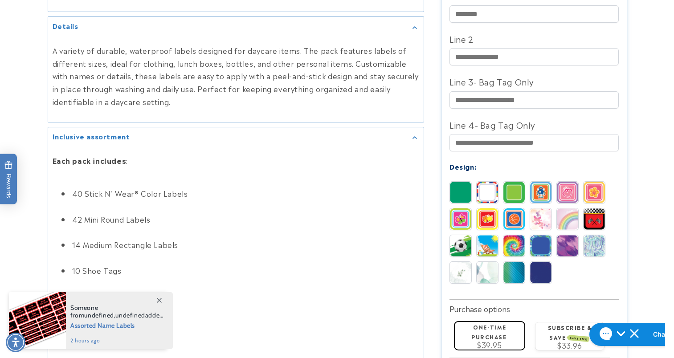
scroll to position [744, 0]
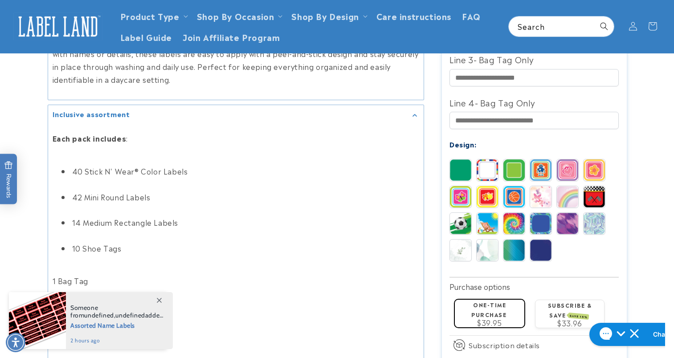
click at [562, 214] on img at bounding box center [567, 223] width 21 height 21
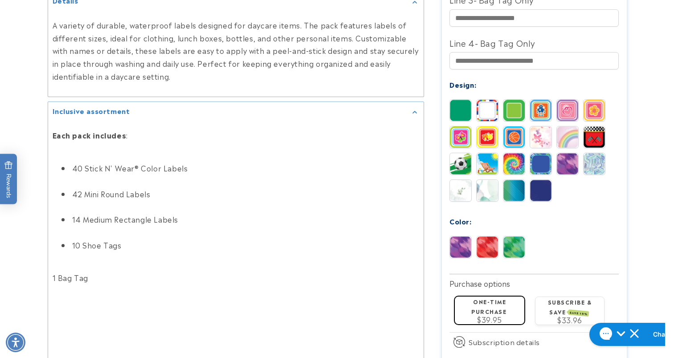
scroll to position [753, 0]
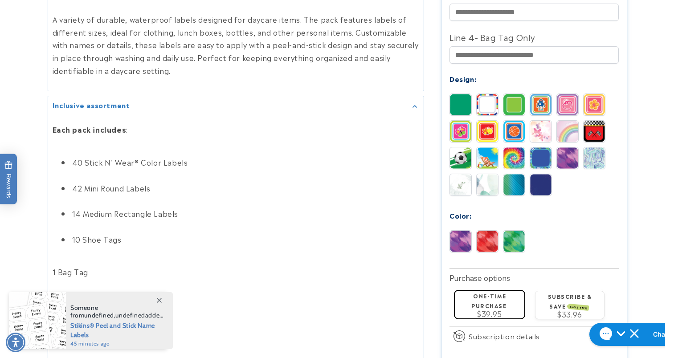
click at [539, 179] on img at bounding box center [540, 184] width 21 height 21
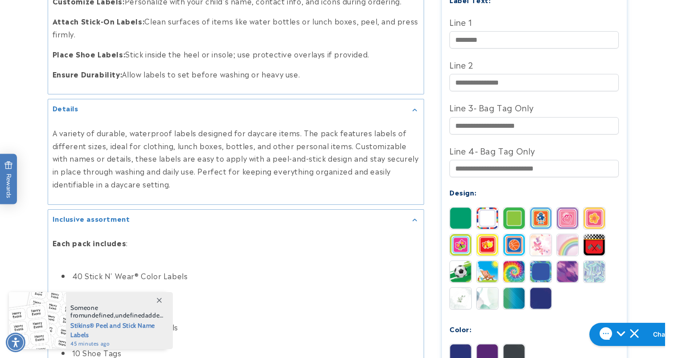
scroll to position [671, 0]
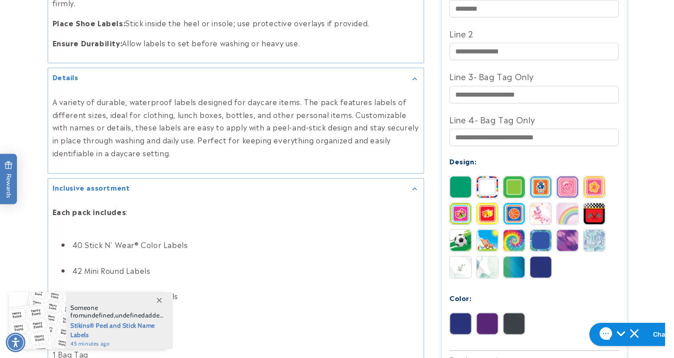
click at [518, 260] on img at bounding box center [513, 267] width 21 height 21
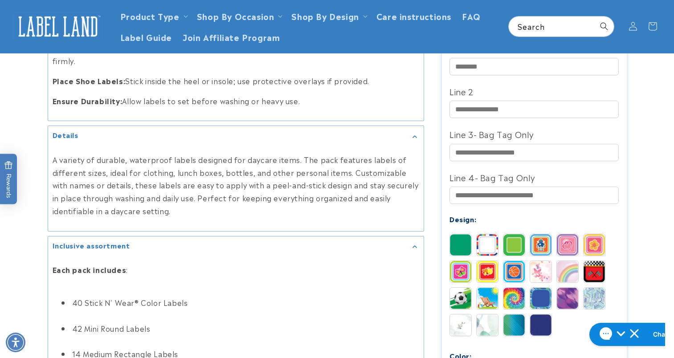
scroll to position [614, 0]
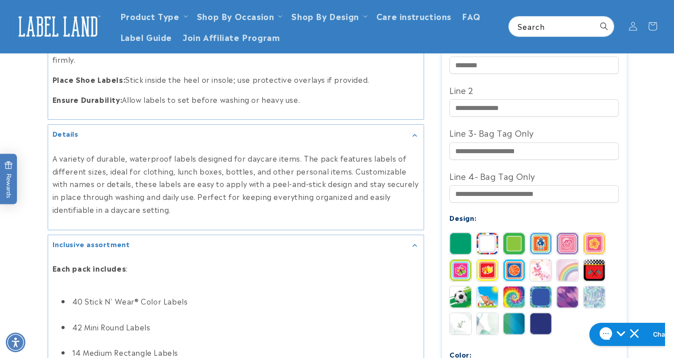
click at [488, 313] on img at bounding box center [487, 323] width 21 height 21
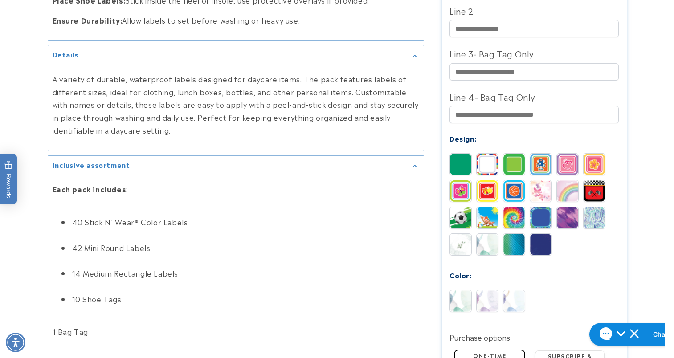
scroll to position [703, 0]
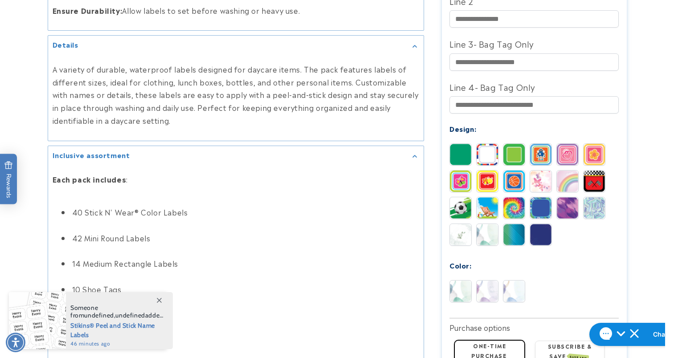
click at [507, 281] on img at bounding box center [513, 291] width 21 height 21
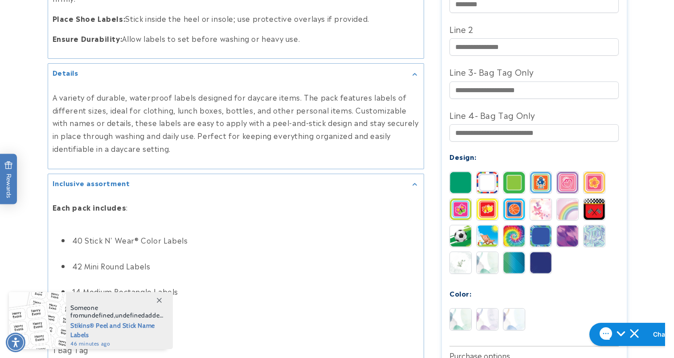
scroll to position [709, 0]
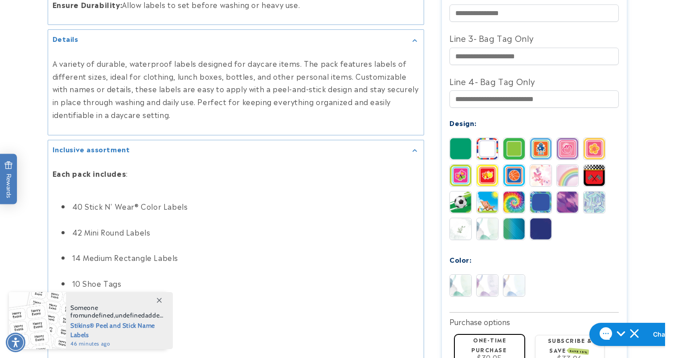
click at [456, 218] on img at bounding box center [460, 228] width 21 height 21
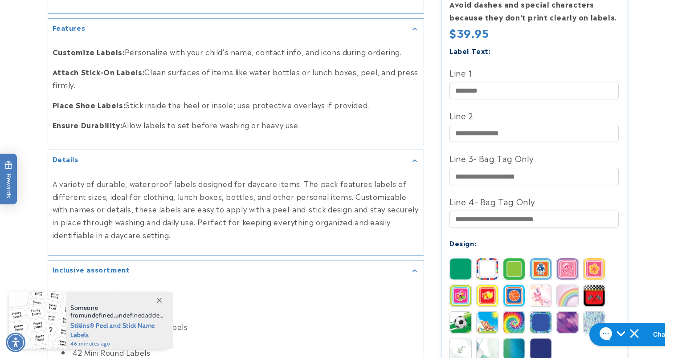
scroll to position [617, 0]
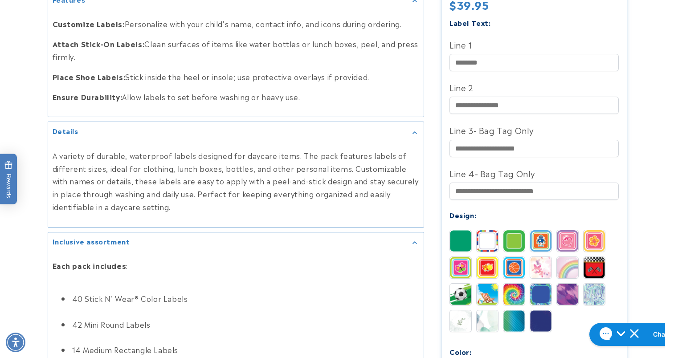
click at [458, 291] on img at bounding box center [460, 294] width 21 height 21
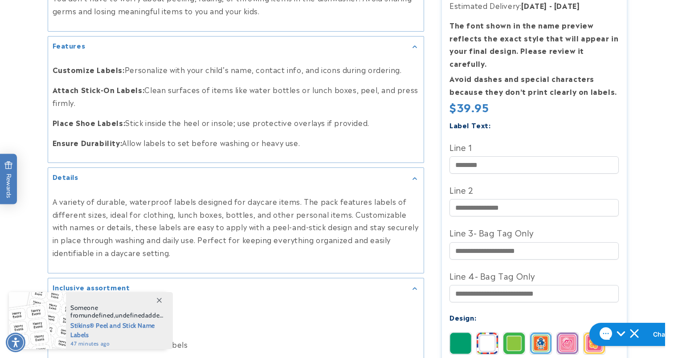
scroll to position [676, 0]
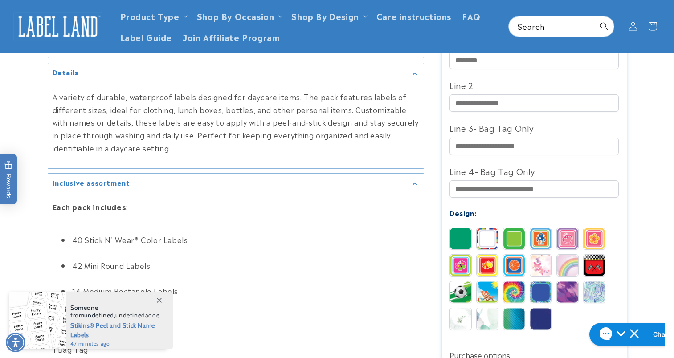
click at [513, 282] on img at bounding box center [513, 292] width 21 height 21
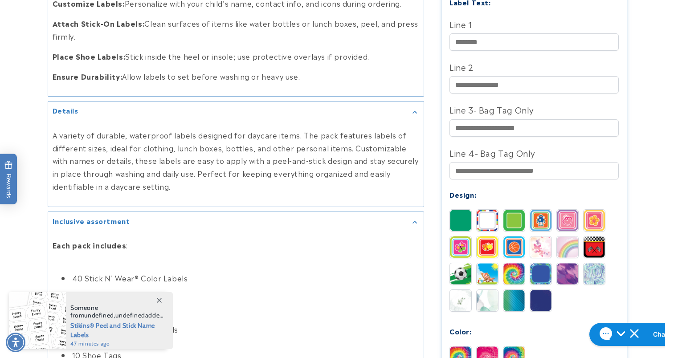
scroll to position [665, 0]
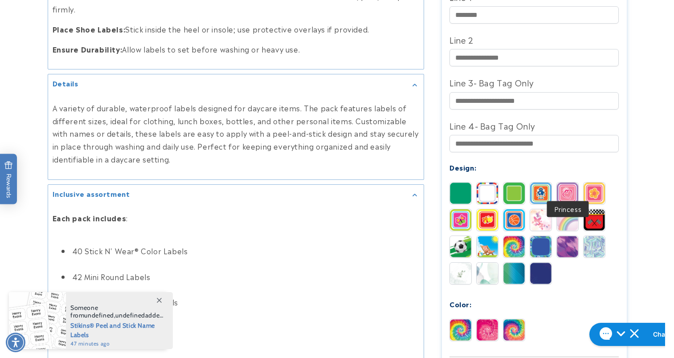
click at [576, 183] on img at bounding box center [567, 193] width 21 height 21
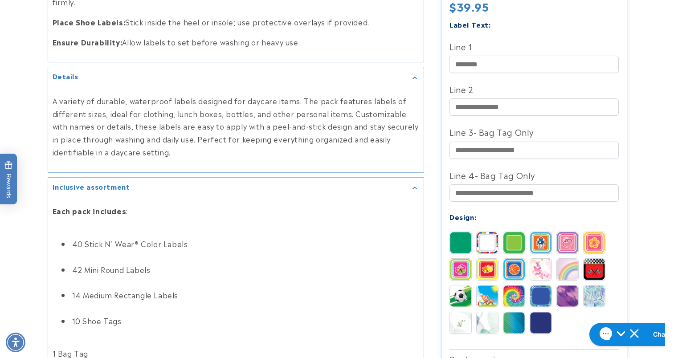
scroll to position [676, 0]
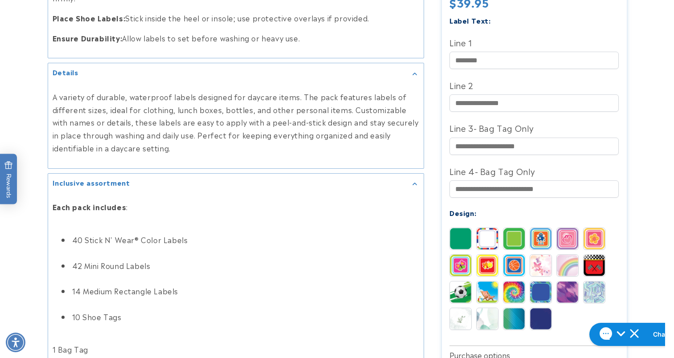
click at [538, 282] on img at bounding box center [540, 292] width 21 height 21
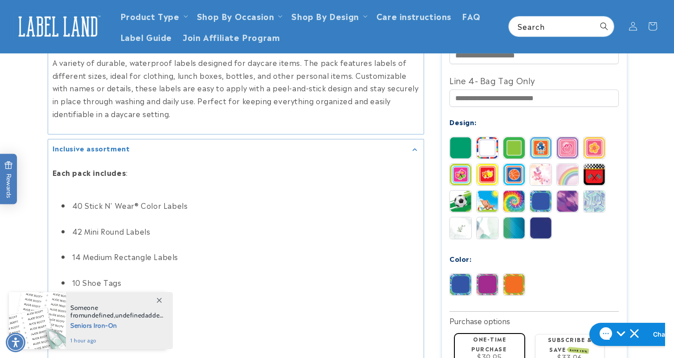
scroll to position [709, 0]
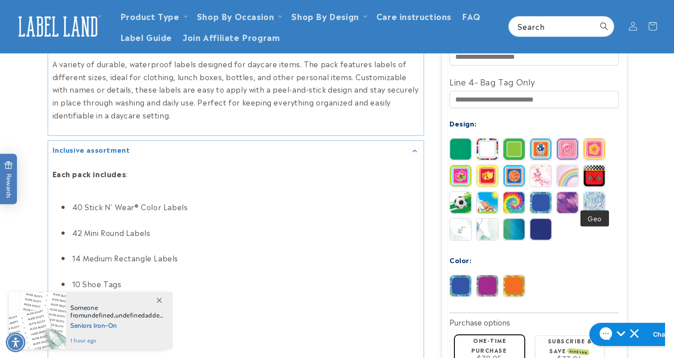
click at [599, 195] on img at bounding box center [594, 202] width 21 height 21
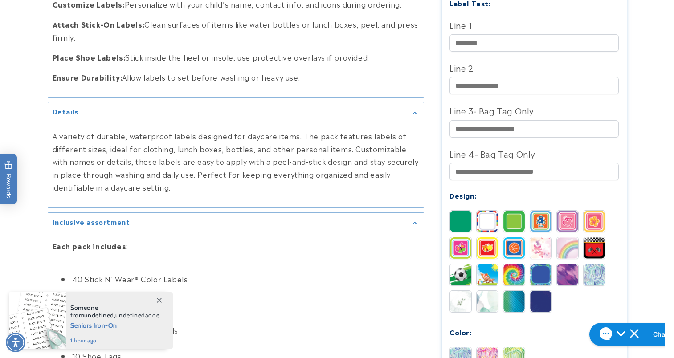
scroll to position [669, 0]
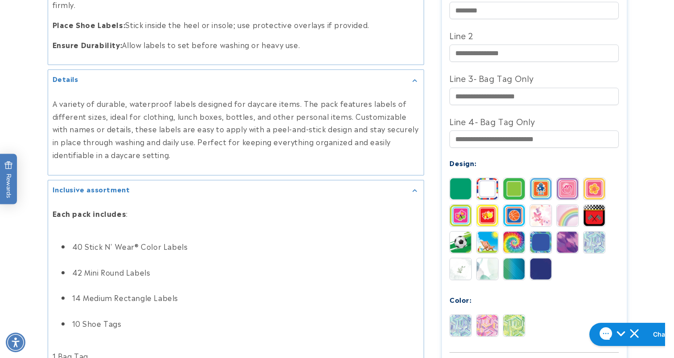
click at [522, 183] on img at bounding box center [513, 188] width 21 height 21
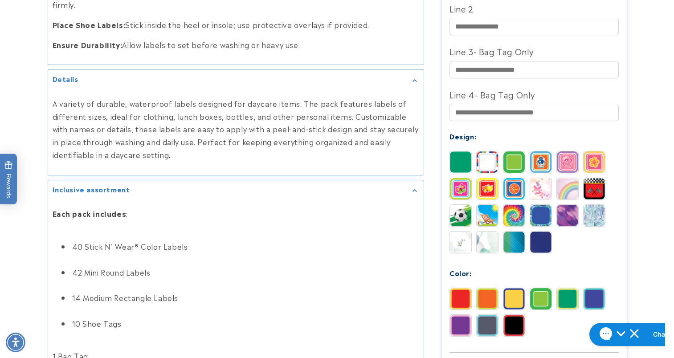
click at [592, 288] on img at bounding box center [594, 298] width 21 height 21
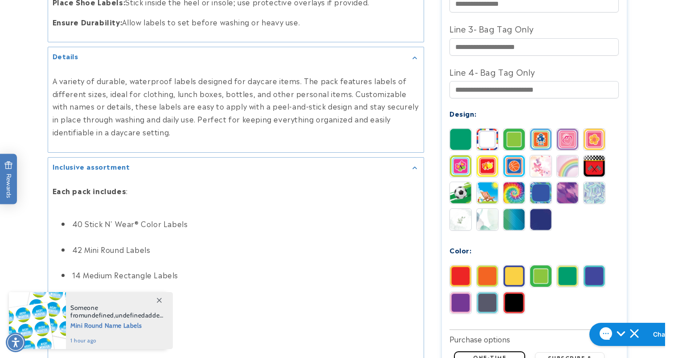
scroll to position [705, 0]
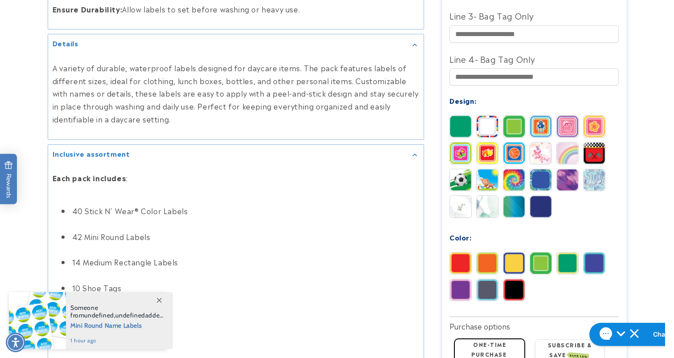
click at [492, 118] on img at bounding box center [487, 126] width 21 height 21
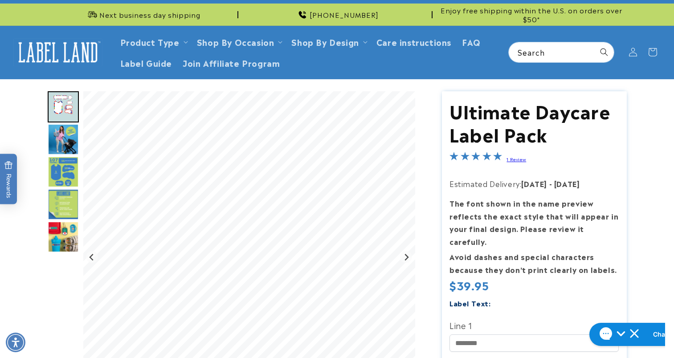
scroll to position [15, 0]
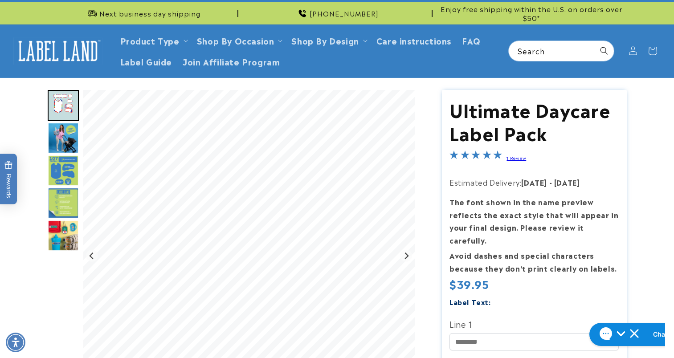
click at [66, 224] on img "Go to slide 6" at bounding box center [63, 235] width 31 height 31
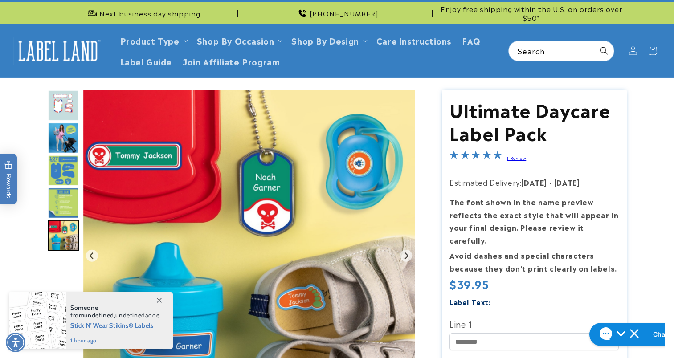
click at [66, 107] on img "Go to slide 2" at bounding box center [63, 105] width 31 height 31
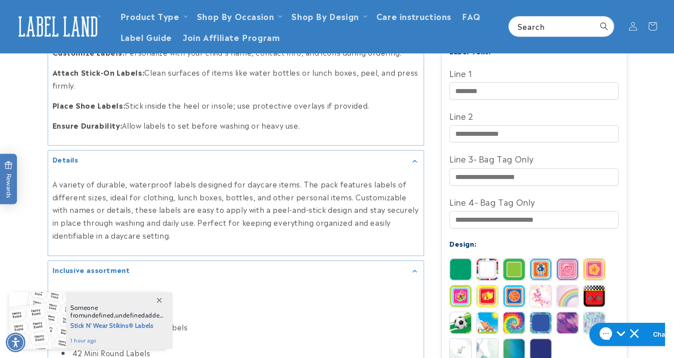
scroll to position [583, 0]
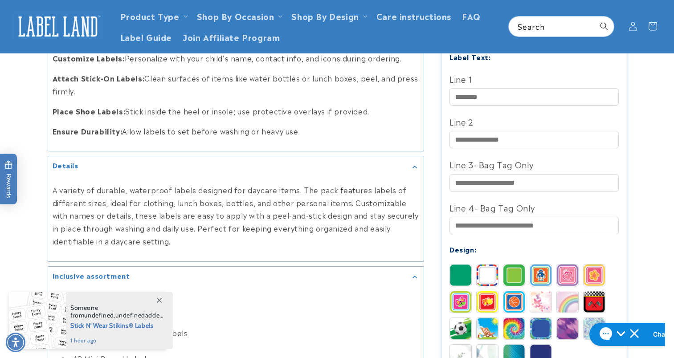
click at [538, 268] on img at bounding box center [540, 275] width 21 height 21
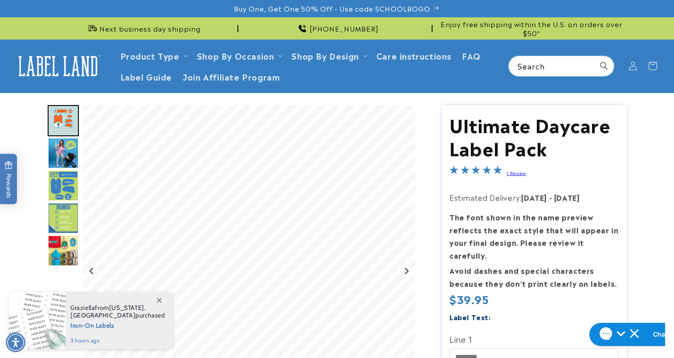
scroll to position [18, 0]
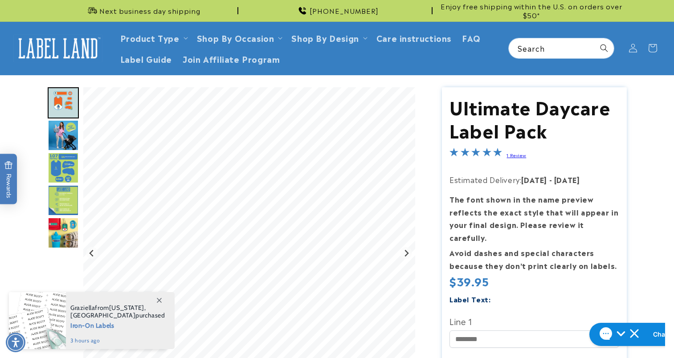
click at [66, 136] on img "Go to slide 3" at bounding box center [63, 135] width 31 height 31
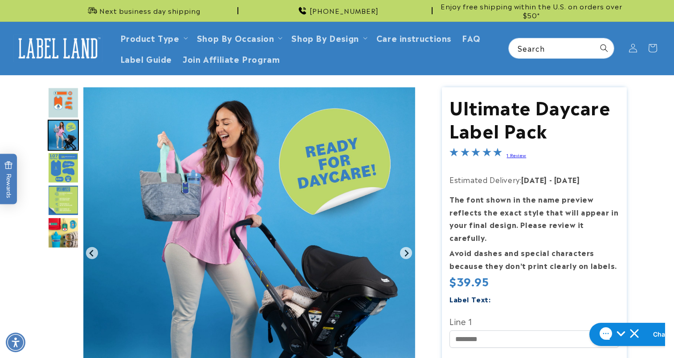
click at [65, 166] on img "Go to slide 4" at bounding box center [63, 167] width 31 height 31
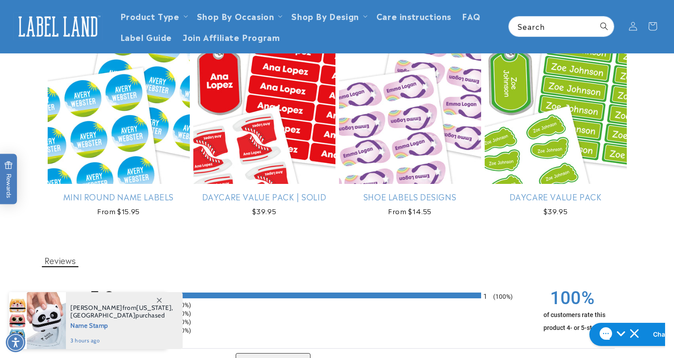
scroll to position [1217, 0]
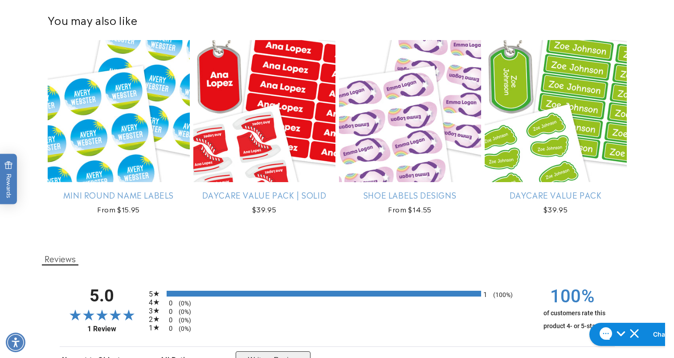
drag, startPoint x: 673, startPoint y: 216, endPoint x: 682, endPoint y: 224, distance: 11.1
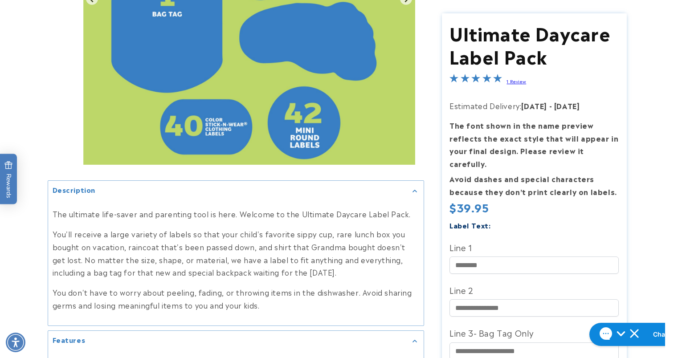
scroll to position [0, 0]
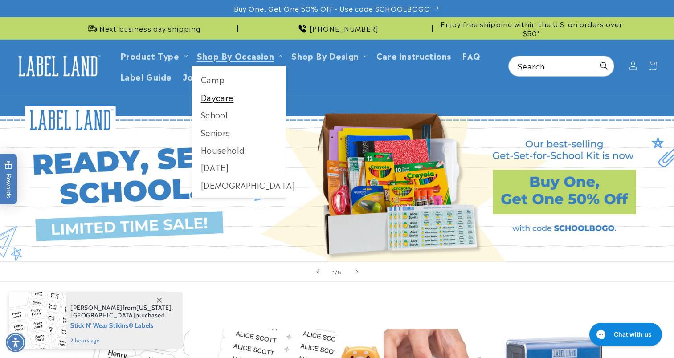
click at [215, 99] on link "Daycare" at bounding box center [239, 97] width 94 height 17
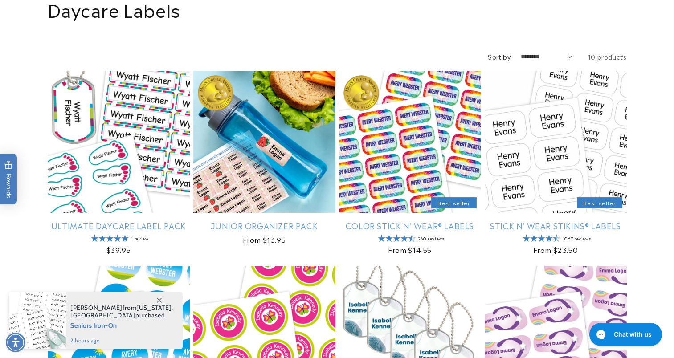
scroll to position [125, 0]
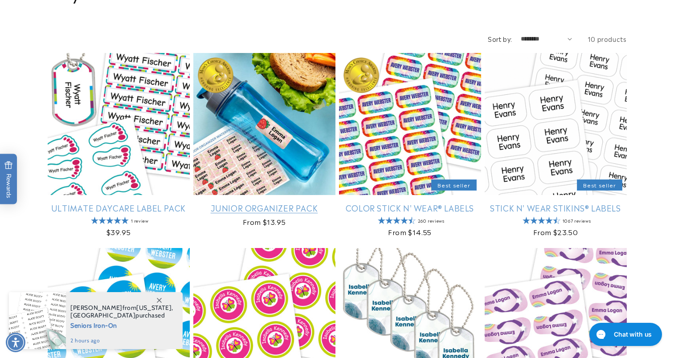
click at [259, 203] on link "Junior Organizer Pack" at bounding box center [264, 208] width 142 height 10
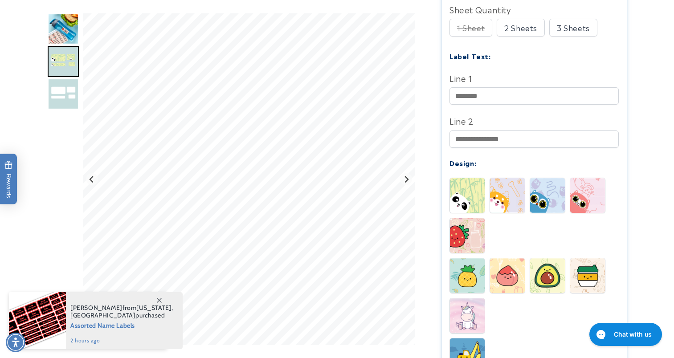
scroll to position [321, 0]
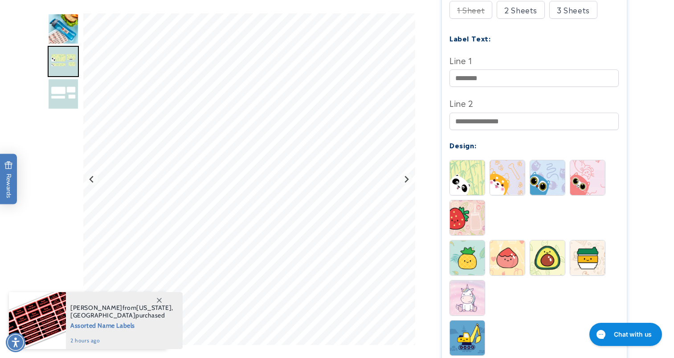
click at [472, 202] on img at bounding box center [467, 217] width 35 height 35
click at [470, 177] on img at bounding box center [467, 177] width 35 height 35
click at [473, 241] on img at bounding box center [467, 258] width 35 height 35
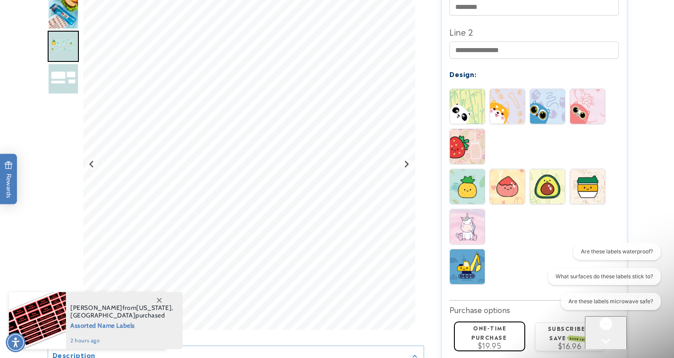
scroll to position [0, 0]
click at [472, 252] on img at bounding box center [467, 266] width 35 height 35
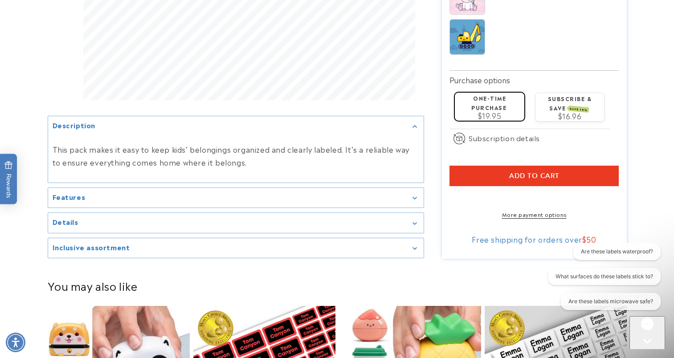
scroll to position [624, 0]
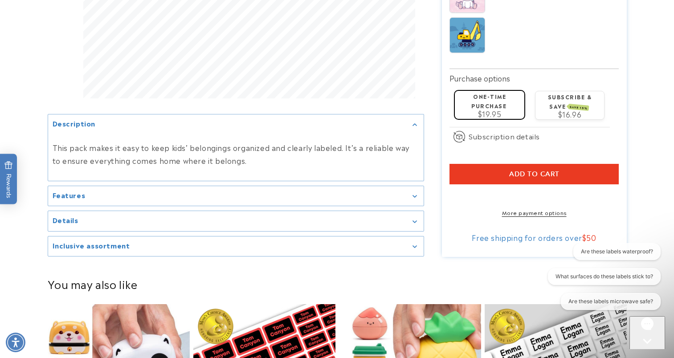
click at [336, 186] on summary "Features" at bounding box center [236, 196] width 376 height 20
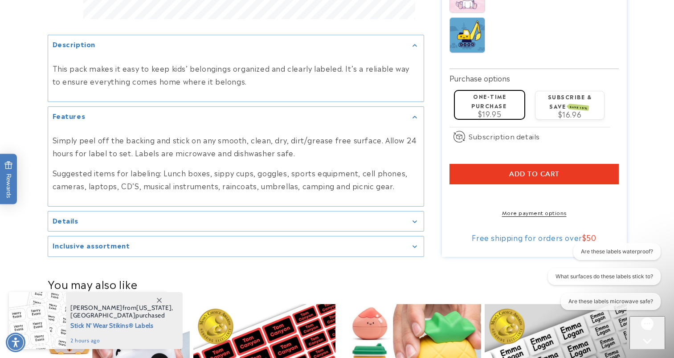
click at [342, 219] on div "Details" at bounding box center [236, 221] width 367 height 7
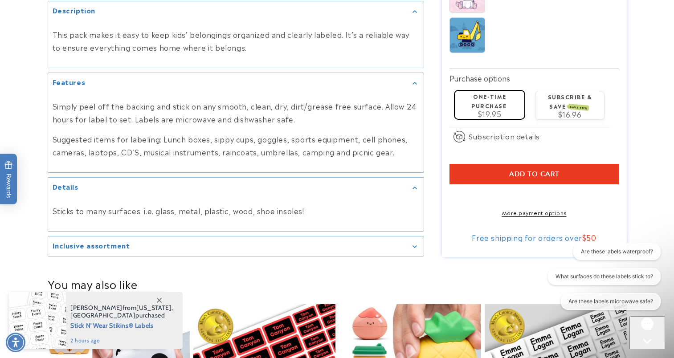
click at [350, 245] on div "Inclusive assortment" at bounding box center [236, 246] width 367 height 7
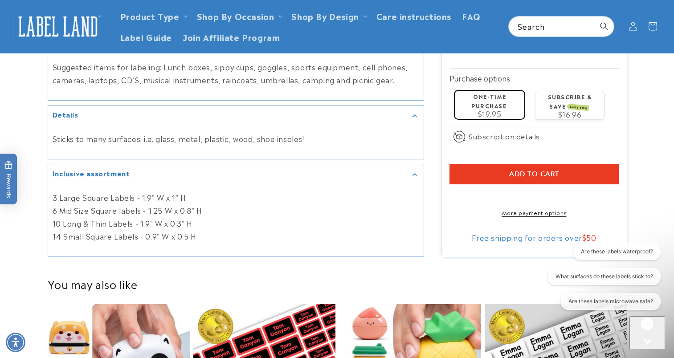
scroll to position [0, 0]
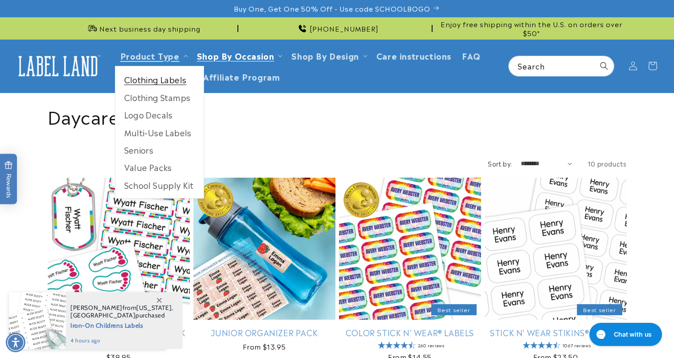
click at [159, 74] on link "Clothing Labels" at bounding box center [159, 79] width 88 height 17
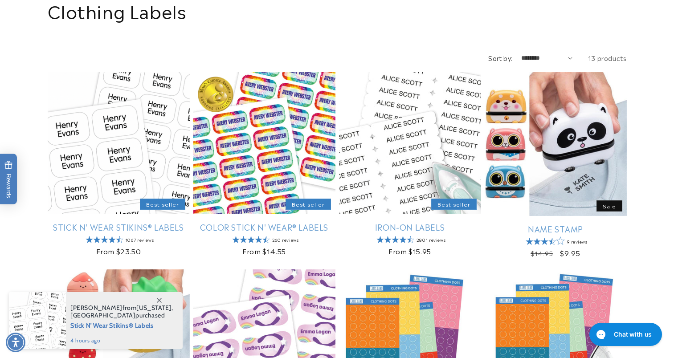
scroll to position [107, 0]
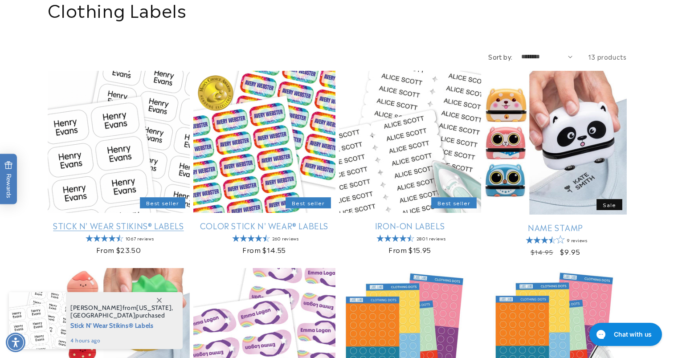
click at [128, 227] on link "Stick N' Wear Stikins® Labels" at bounding box center [119, 226] width 142 height 10
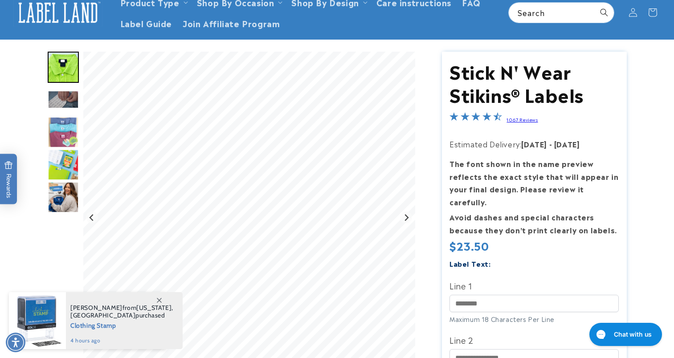
click at [71, 107] on img "Go to slide 3" at bounding box center [63, 99] width 31 height 18
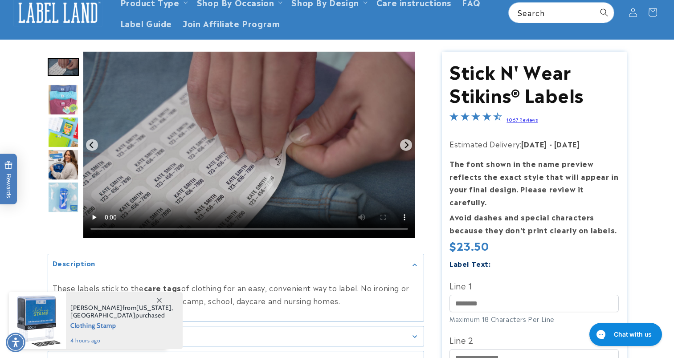
click at [64, 135] on img "Go to slide 5" at bounding box center [63, 132] width 31 height 31
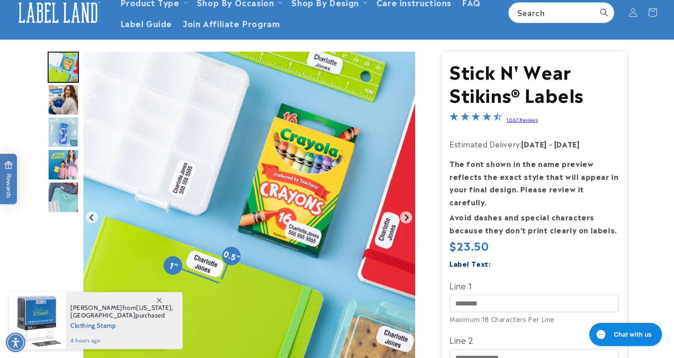
click at [63, 139] on img "Go to slide 7" at bounding box center [63, 132] width 31 height 31
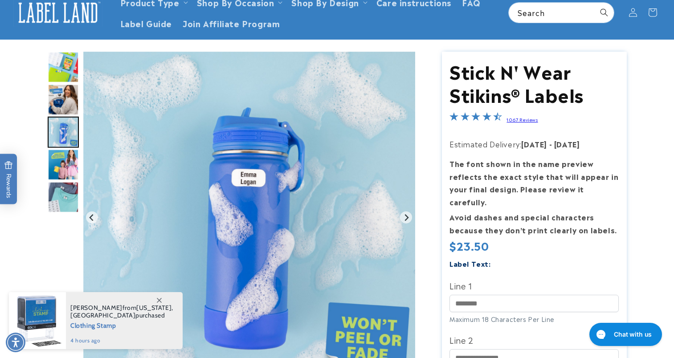
click at [65, 159] on img "Go to slide 8" at bounding box center [63, 164] width 31 height 31
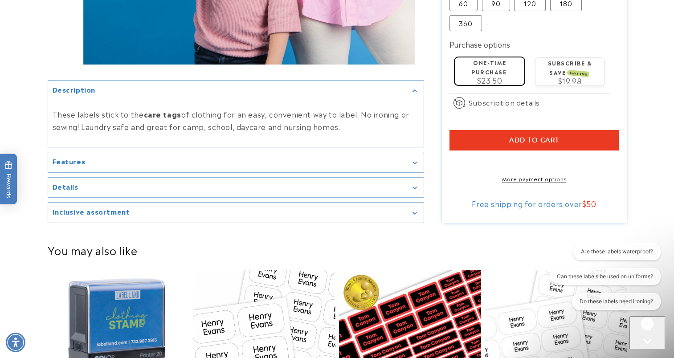
click at [65, 159] on h2 "Features" at bounding box center [69, 161] width 33 height 9
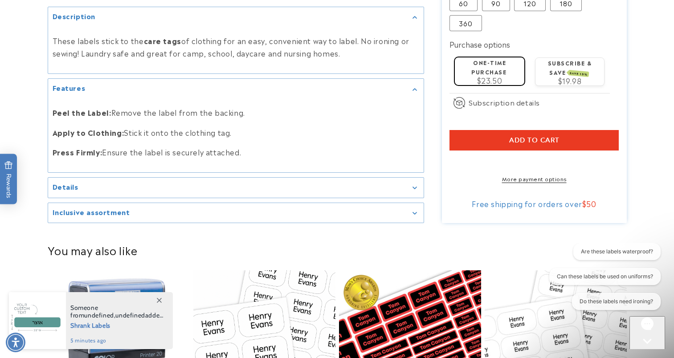
click at [87, 185] on div "Details" at bounding box center [236, 187] width 367 height 7
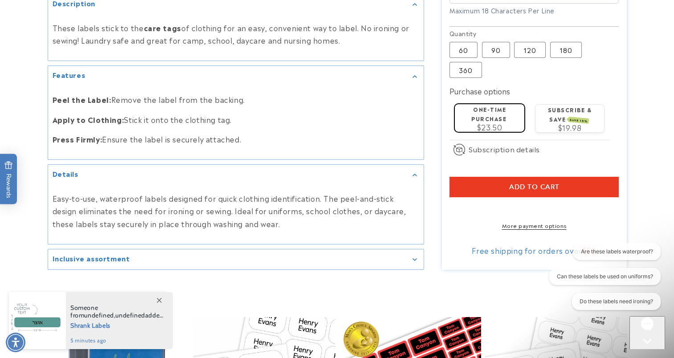
click at [135, 267] on summary "Inclusive assortment" at bounding box center [236, 259] width 376 height 20
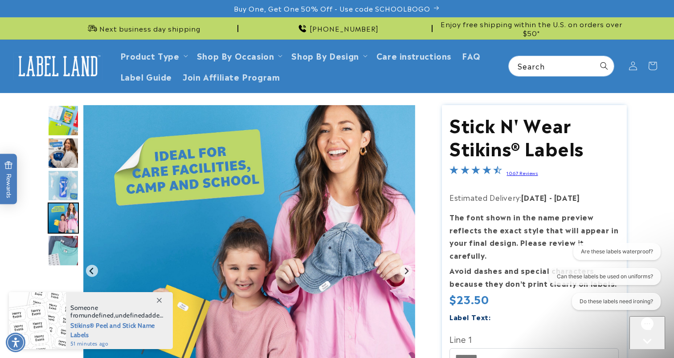
click at [69, 121] on img "Go to slide 5" at bounding box center [63, 120] width 31 height 31
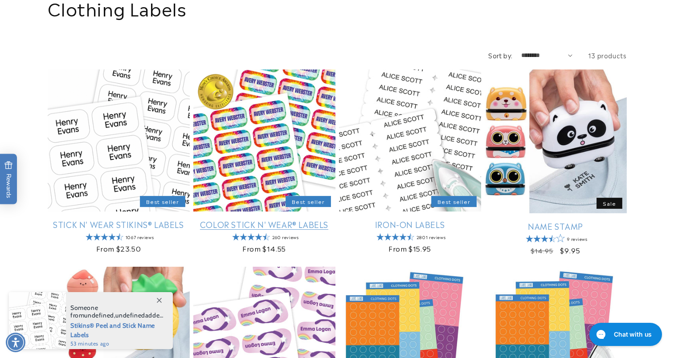
click at [250, 226] on link "Color Stick N' Wear® Labels" at bounding box center [264, 224] width 142 height 10
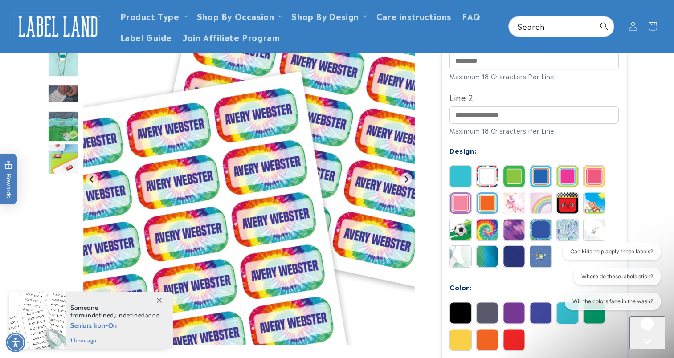
click at [454, 172] on img at bounding box center [460, 176] width 21 height 21
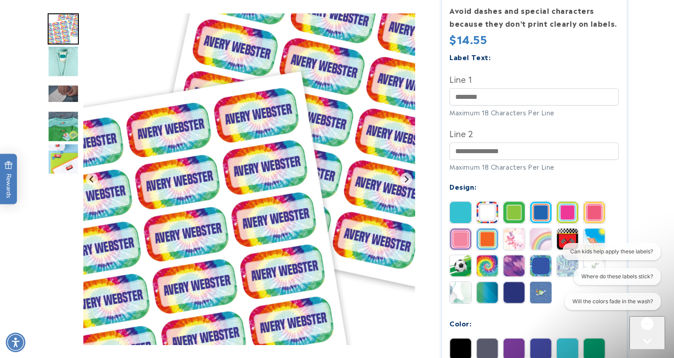
scroll to position [263, 0]
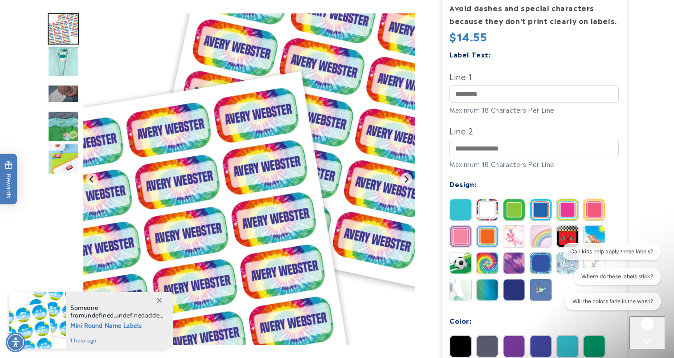
click at [488, 279] on img at bounding box center [487, 289] width 21 height 21
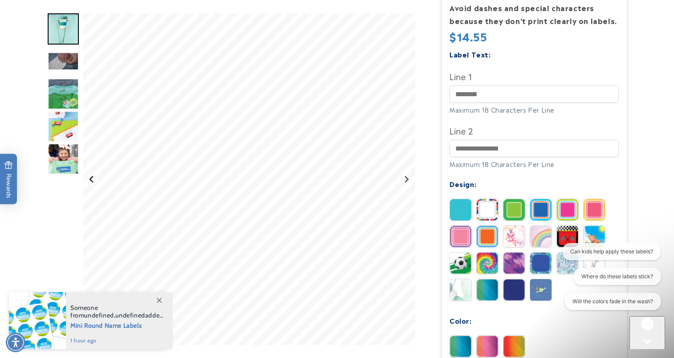
click at [92, 180] on icon "Previous slide" at bounding box center [92, 179] width 4 height 7
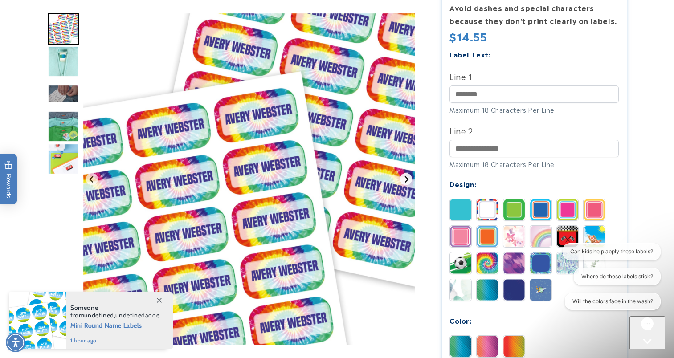
click at [404, 181] on icon "Next slide" at bounding box center [406, 179] width 7 height 7
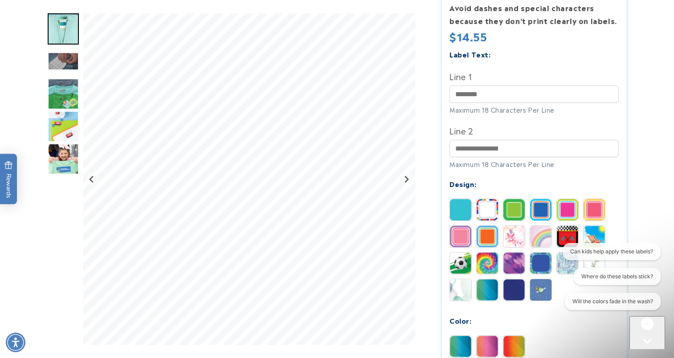
click at [462, 253] on img at bounding box center [460, 263] width 21 height 21
click at [464, 203] on img at bounding box center [460, 209] width 21 height 21
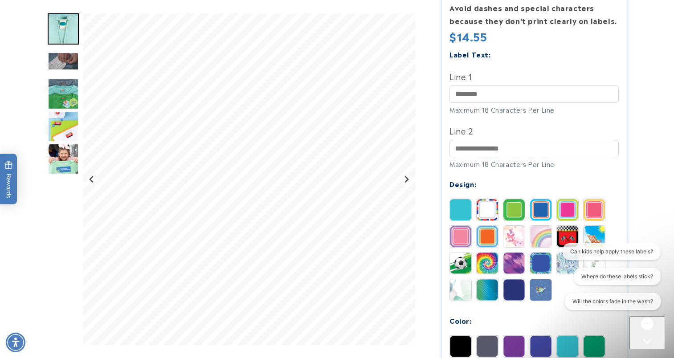
click at [490, 202] on img at bounding box center [487, 209] width 21 height 21
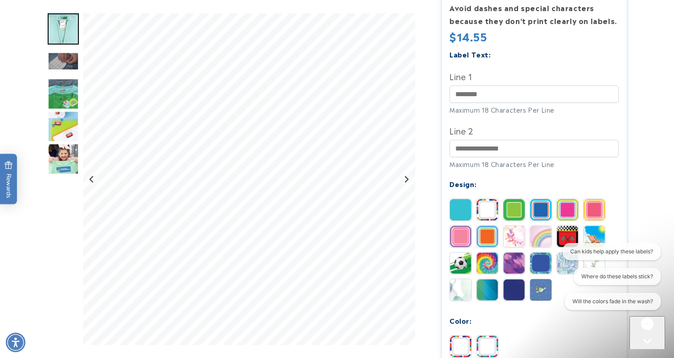
click at [511, 203] on img at bounding box center [513, 209] width 21 height 21
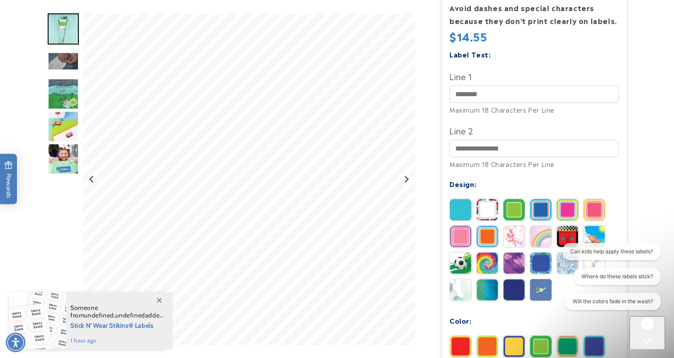
click at [596, 336] on img at bounding box center [594, 346] width 21 height 21
click at [565, 205] on img at bounding box center [567, 209] width 21 height 21
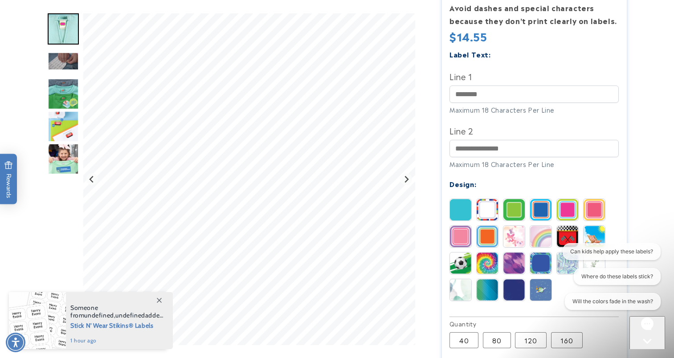
click at [535, 226] on img at bounding box center [540, 236] width 21 height 21
click at [515, 258] on img at bounding box center [513, 263] width 21 height 21
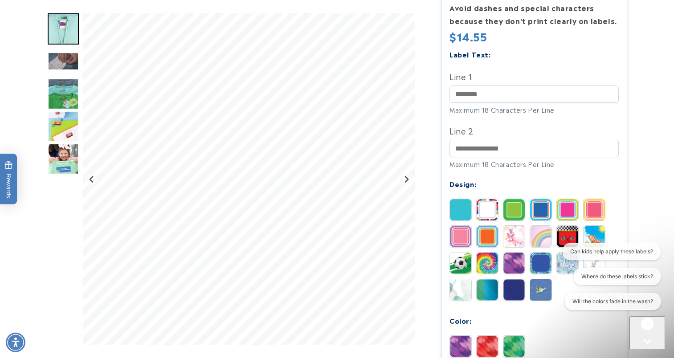
click at [508, 336] on img at bounding box center [513, 346] width 21 height 21
click at [542, 258] on img at bounding box center [540, 263] width 21 height 21
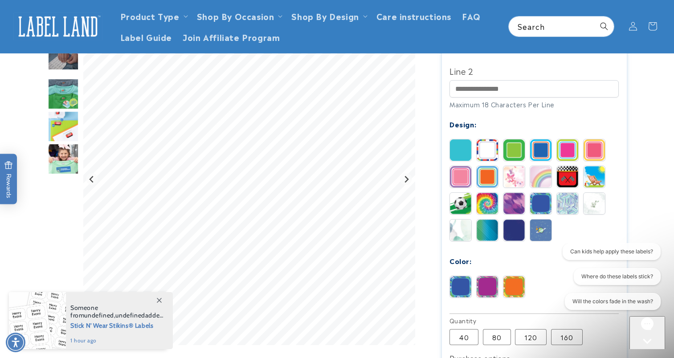
scroll to position [321, 0]
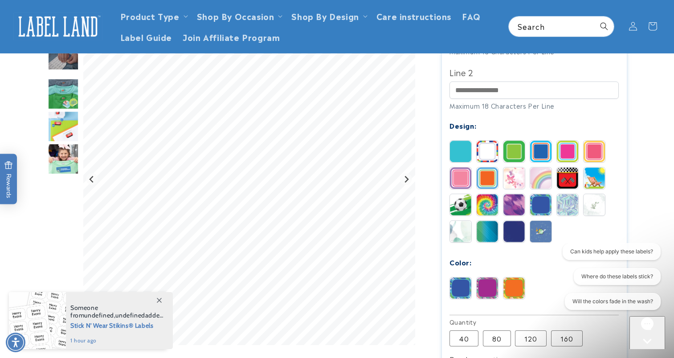
click at [539, 221] on img at bounding box center [540, 231] width 21 height 21
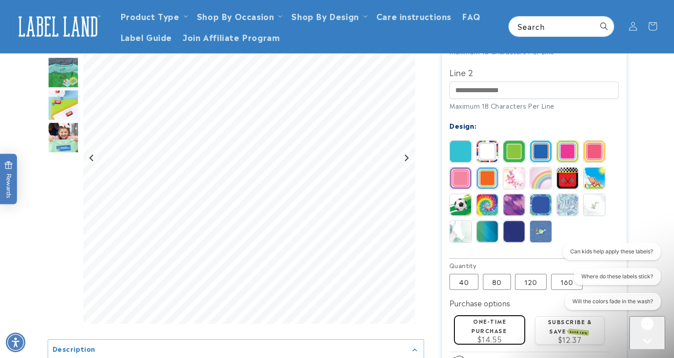
click at [461, 221] on img at bounding box center [460, 231] width 21 height 21
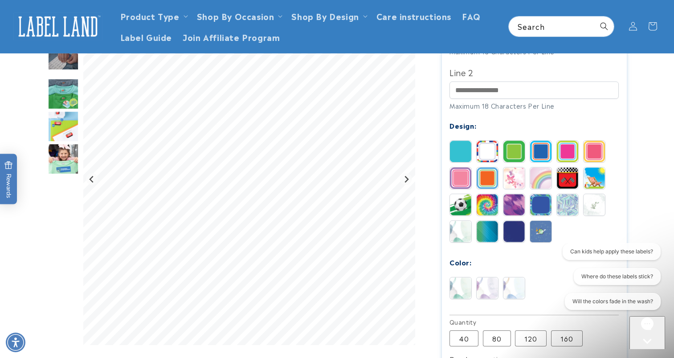
click at [460, 142] on img at bounding box center [460, 151] width 21 height 21
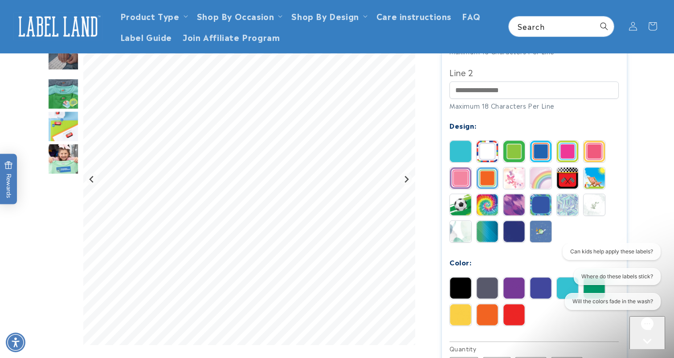
click at [487, 194] on img at bounding box center [487, 204] width 21 height 21
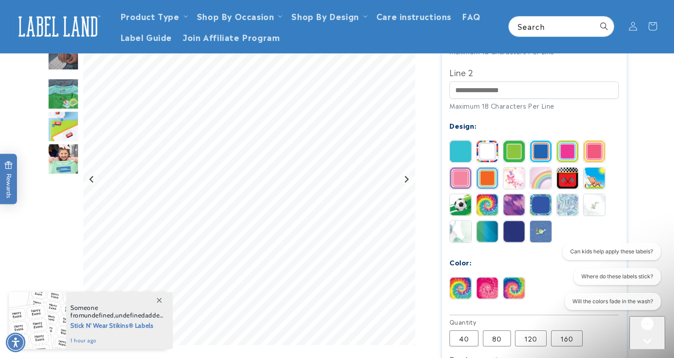
click at [535, 143] on img at bounding box center [540, 151] width 21 height 21
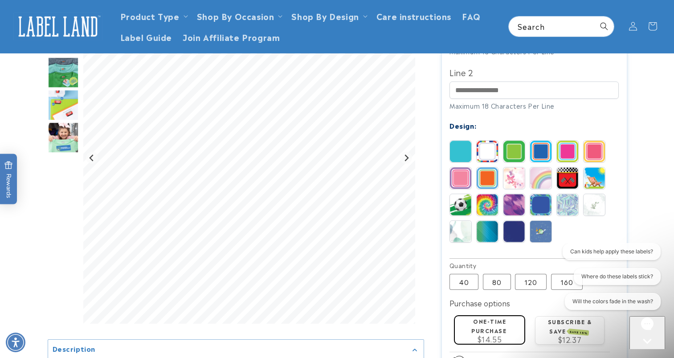
click at [456, 143] on img at bounding box center [460, 151] width 21 height 21
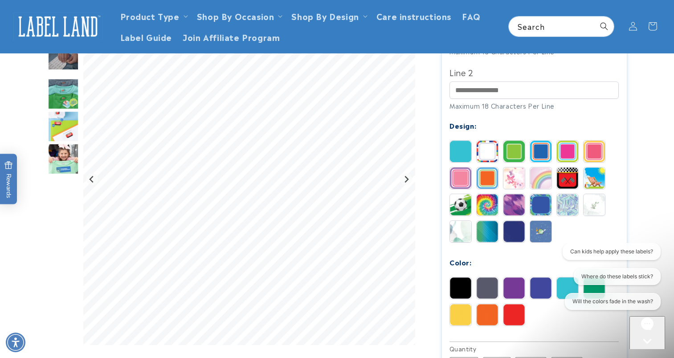
click at [539, 281] on img at bounding box center [540, 288] width 21 height 21
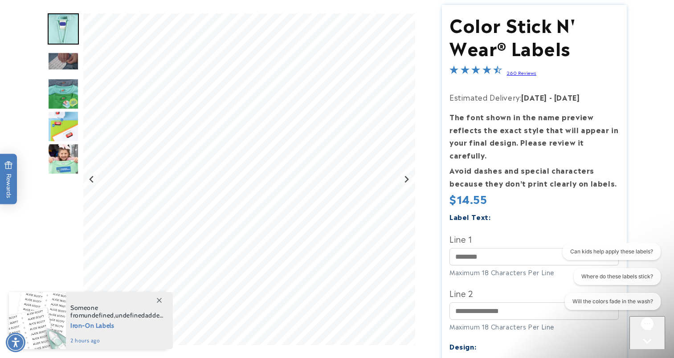
scroll to position [0, 0]
